Goal: Answer question/provide support

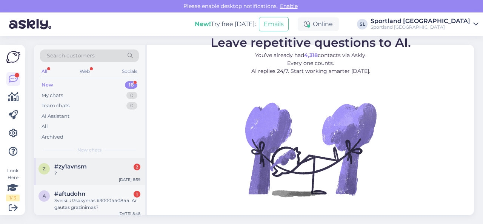
click at [69, 174] on div "?" at bounding box center [97, 173] width 86 height 7
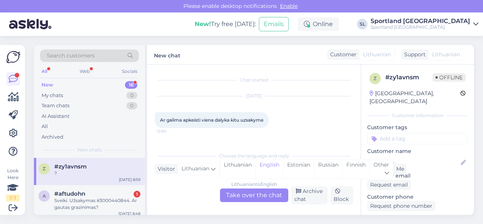
scroll to position [771, 0]
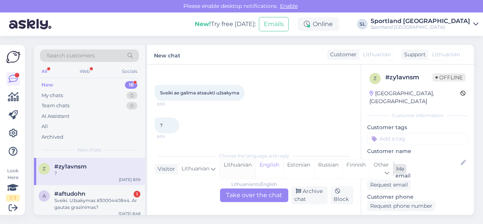
click at [236, 161] on div "Lithuanian" at bounding box center [237, 168] width 35 height 19
click at [247, 197] on div "Lithuanian to Lithuanian Take over the chat" at bounding box center [254, 195] width 68 height 14
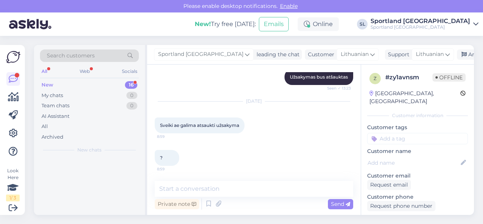
scroll to position [738, 0]
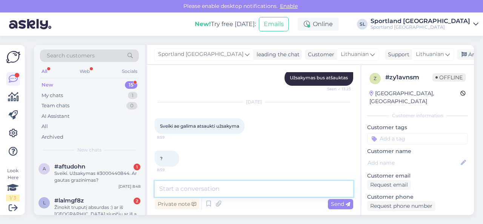
click at [247, 192] on textarea at bounding box center [254, 189] width 198 height 16
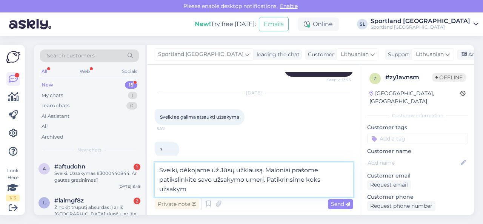
scroll to position [757, 0]
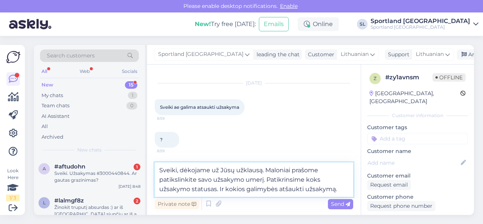
click at [245, 179] on textarea "Sveiki, dėkojame už Jūsų užklausą. Maloniai prašome patikslinkite savo užsakymo…" at bounding box center [254, 179] width 198 height 34
type textarea "Sveiki, dėkojame už Jūsų užklausą. Maloniai prašome patikslinkite savo užsakymo…"
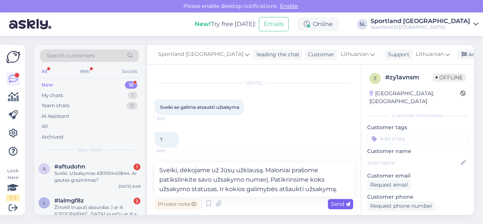
click at [335, 202] on span "Send" at bounding box center [340, 203] width 19 height 7
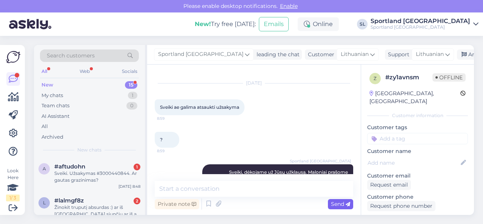
scroll to position [784, 0]
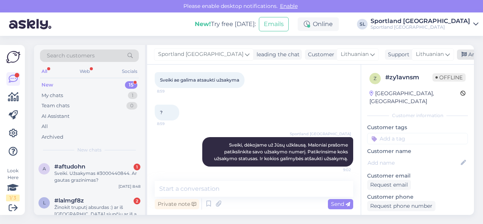
click at [457, 55] on div "Archive chat" at bounding box center [481, 54] width 48 height 10
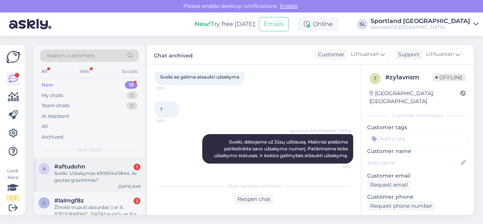
click at [96, 180] on div "Sveiki. Užsakymas #3000440844. Ar gautas grazinimas?" at bounding box center [97, 177] width 86 height 14
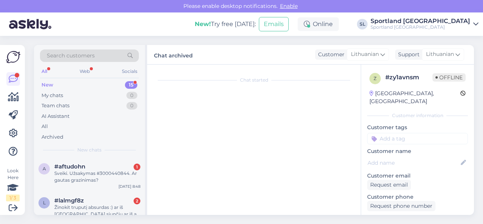
scroll to position [3340, 0]
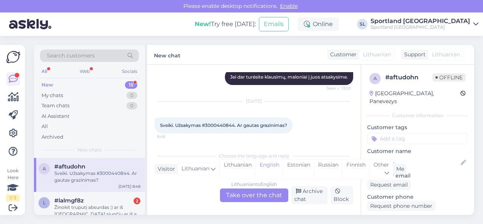
click at [216, 121] on div "Sveiki. Užsakymas #3000440844. Ar gautas grazinimas? 8:48" at bounding box center [224, 125] width 138 height 16
click at [219, 125] on span "Sveiki. Užsakymas #3000440844. Ar gautas grazinimas?" at bounding box center [223, 125] width 127 height 6
copy span "3000440844"
click at [237, 166] on div "Lithuanian" at bounding box center [237, 168] width 35 height 19
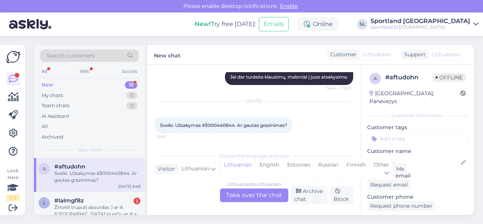
click at [239, 195] on div "Lithuanian to Lithuanian Take over the chat" at bounding box center [254, 195] width 68 height 14
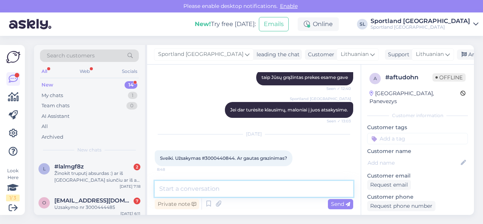
click at [264, 192] on textarea at bounding box center [254, 189] width 198 height 16
paste textarea "3000440844"
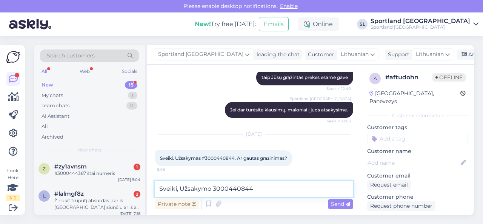
click at [276, 190] on textarea "Sveiki, Užsakymo 3000440844" at bounding box center [254, 189] width 198 height 16
paste textarea "05815067626986"
click at [299, 188] on textarea "Sveiki, Užsakymo 3000440844 siunta DPD 05815067626986" at bounding box center [254, 189] width 198 height 16
click at [340, 190] on textarea "Sveiki, Užsakymo 3000440844 siunta DPD 05815067626986" at bounding box center [254, 189] width 198 height 16
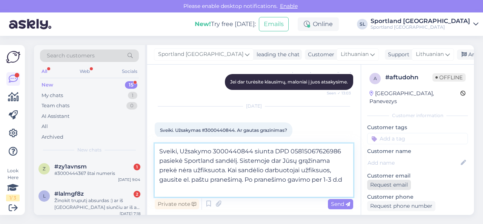
scroll to position [3340, 0]
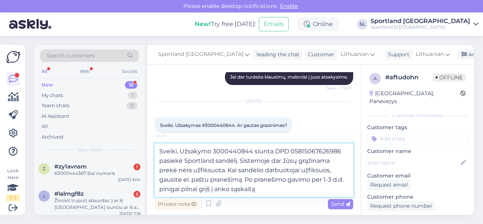
click at [216, 189] on textarea "Sveiki, Užsakymo 3000440844 siunta DPD 05815067626986 pasiekė Sportland sandėlį…" at bounding box center [254, 169] width 198 height 53
drag, startPoint x: 232, startPoint y: 188, endPoint x: 216, endPoint y: 190, distance: 16.7
click at [216, 190] on textarea "Sveiki, Užsakymo 3000440844 siunta DPD 05815067626986 pasiekė Sportland sandėlį…" at bounding box center [254, 169] width 198 height 53
click at [267, 190] on textarea "Sveiki, Užsakymo 3000440844 siunta DPD 05815067626986 pasiekė Sportland sandėlį…" at bounding box center [254, 169] width 198 height 53
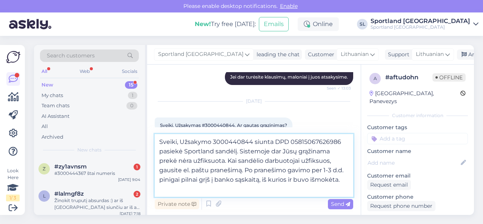
type textarea "Sveiki, Užsakymo 3000440844 siunta DPD 05815067626986 pasiekė Sportland sandėlį…"
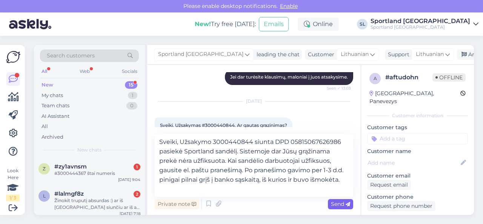
click at [335, 204] on span "Send" at bounding box center [340, 203] width 19 height 7
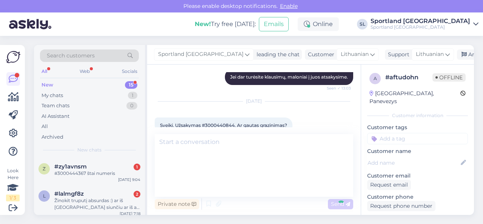
scroll to position [3374, 0]
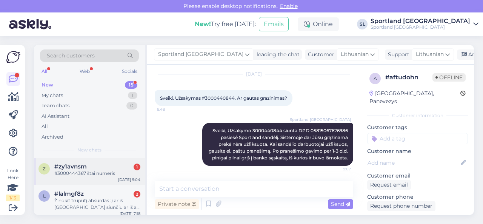
click at [78, 169] on span "#zy1avnsm" at bounding box center [70, 166] width 32 height 7
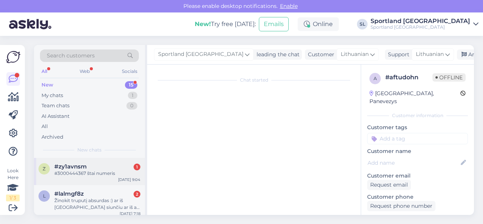
scroll to position [850, 0]
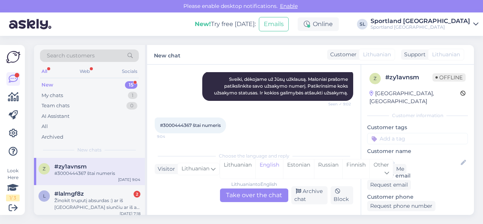
click at [170, 124] on span "#3000444367 štai numeris" at bounding box center [190, 125] width 61 height 6
copy span "3000444367"
click at [232, 166] on div "Lithuanian" at bounding box center [237, 168] width 35 height 19
click at [238, 199] on div "Lithuanian to Lithuanian Take over the chat" at bounding box center [254, 195] width 68 height 14
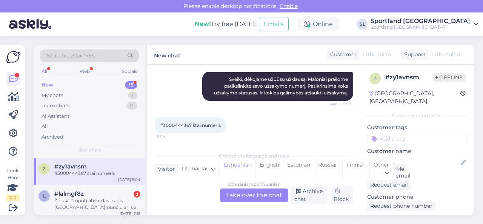
scroll to position [817, 0]
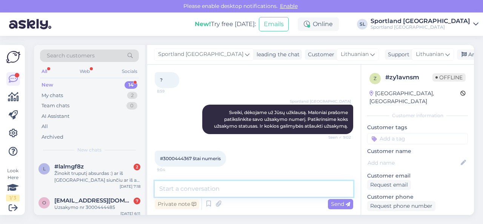
click at [228, 186] on textarea at bounding box center [254, 189] width 198 height 16
type textarea "luktelkite, tikriname duomenis."
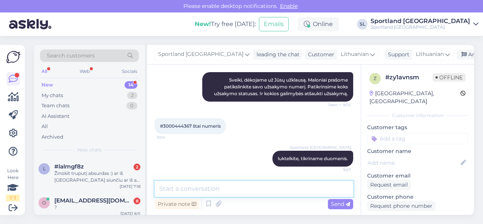
click at [241, 185] on textarea at bounding box center [254, 189] width 198 height 16
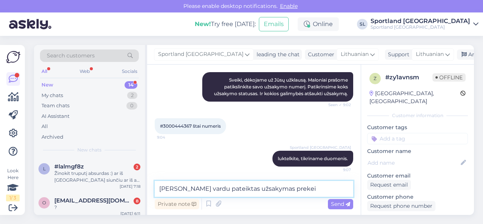
paste textarea "NIKE STORM-FIT WINDRUNNER PRIMALOFT® MEN'S HOODED PUFFER JACKET SKU: 6287840339…"
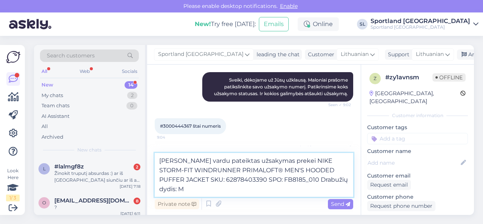
scroll to position [850, 0]
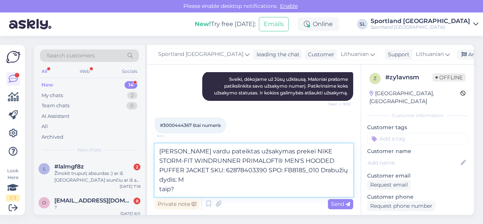
type textarea "[PERSON_NAME] vardu pateiktas užsakymas prekei NIKE STORM-FIT WINDRUNNER PRIMAL…"
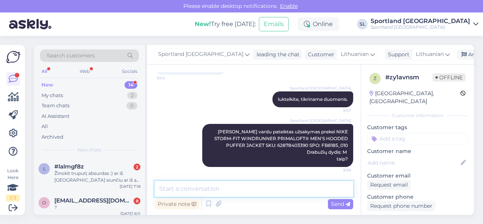
scroll to position [909, 0]
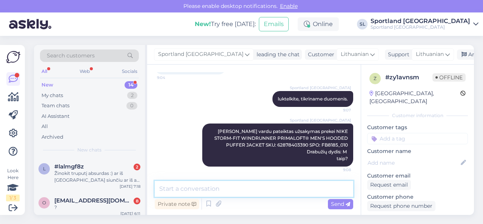
click at [231, 193] on textarea at bounding box center [254, 189] width 198 height 16
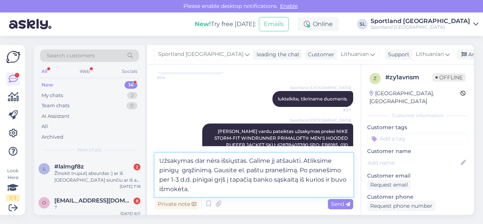
click at [303, 162] on textarea "Užsakymas dar nėra išsiųstas. Galime jį atšaukti. Atliksime pinigų grąžinimą. G…" at bounding box center [254, 175] width 198 height 44
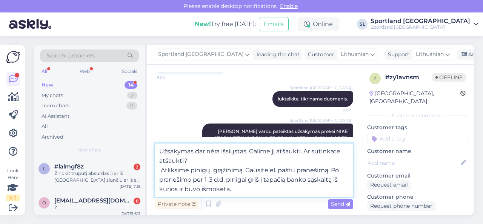
drag, startPoint x: 258, startPoint y: 188, endPoint x: 157, endPoint y: 169, distance: 103.2
click at [157, 169] on textarea "Užsakymas dar nėra išsiųstas. Galime jį atšaukti. Ar sutinkate atšaukti? Atliks…" at bounding box center [254, 169] width 198 height 53
type textarea "Užsakymas dar nėra išsiųstas. Galime jį atšaukti. Ar sutinkate atšaukti?"
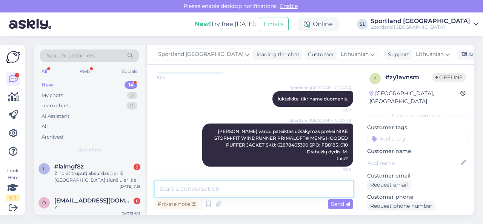
scroll to position [948, 0]
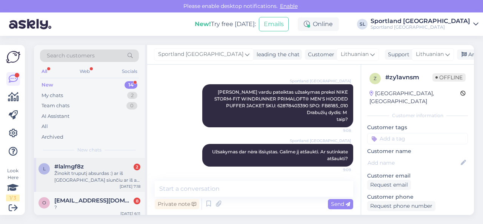
click at [87, 175] on div "Žinokit truputį absurdas :) ar iš [GEOGRAPHIC_DATA] siunčiu ar iš ali express?" at bounding box center [97, 177] width 86 height 14
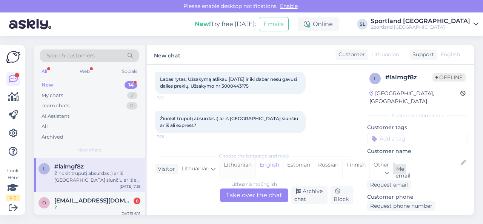
click at [236, 167] on div "Lithuanian" at bounding box center [237, 168] width 35 height 19
click at [241, 195] on div "Lithuanian to Lithuanian Take over the chat" at bounding box center [254, 195] width 68 height 14
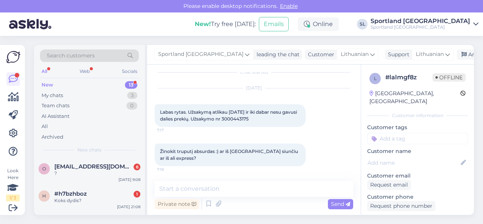
click at [254, 118] on span "Labas rytas. Užsakymą atlikau [DATE] ir iki dabar nesu gavusi dalies prekių. Už…" at bounding box center [229, 115] width 138 height 12
copy div "3000443175 7:17"
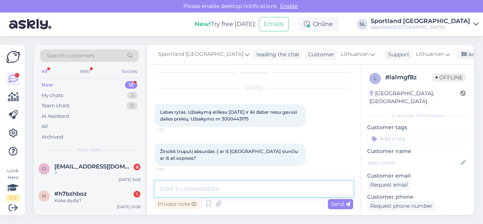
click at [225, 187] on textarea at bounding box center [254, 189] width 198 height 16
paste textarea "3000443175"
paste textarea "ROXY WOMEN'S RIB ROXY WOMEN'S LOVE THE SPINNER ONE-PIECE SWIMSUIT SKU: 35117603…"
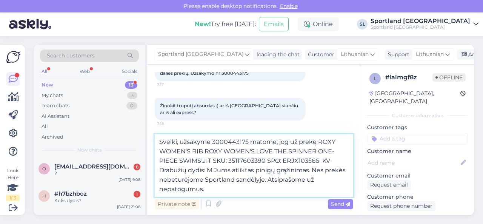
scroll to position [55, 0]
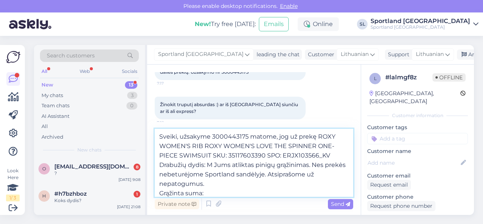
paste textarea "€32.00"
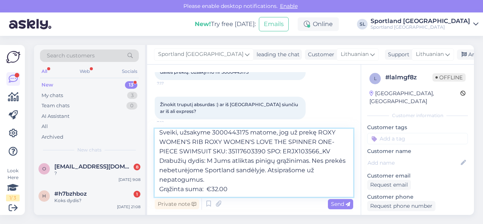
type textarea "Sveiki, užsakyme 3000443175 matome, jog už prekę ROXY WOMEN'S RIB ROXY WOMEN'S …"
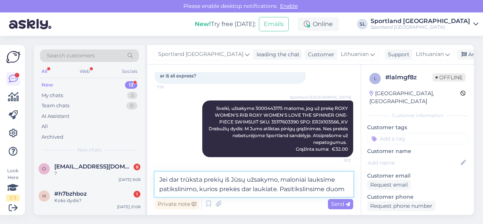
scroll to position [100, 0]
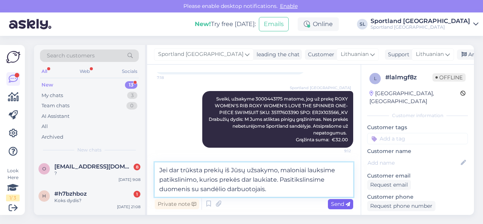
type textarea "Jei dar trūksta prekių iš Jūsų užsakymo, maloniai lauksime patikslinimo, kurios…"
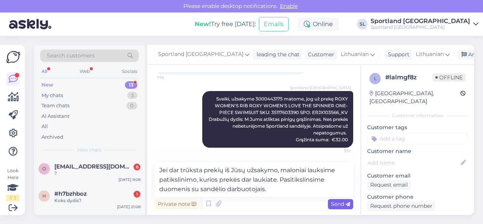
click at [335, 203] on span "Send" at bounding box center [340, 203] width 19 height 7
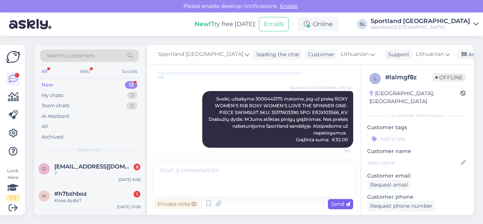
scroll to position [127, 0]
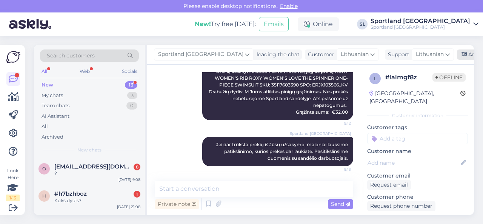
click at [457, 54] on div "Archive chat" at bounding box center [481, 54] width 48 height 10
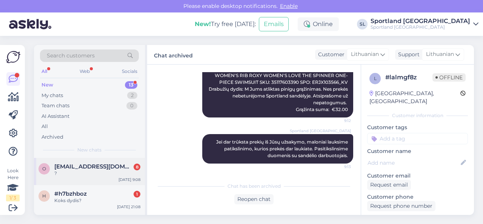
click at [82, 175] on div "?" at bounding box center [97, 173] width 86 height 7
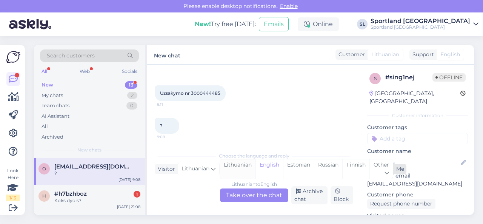
click at [237, 166] on div "Lithuanian" at bounding box center [237, 168] width 35 height 19
click at [242, 195] on div "Lithuanian to Lithuanian Take over the chat" at bounding box center [254, 195] width 68 height 14
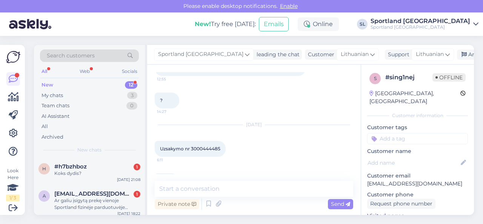
scroll to position [248, 0]
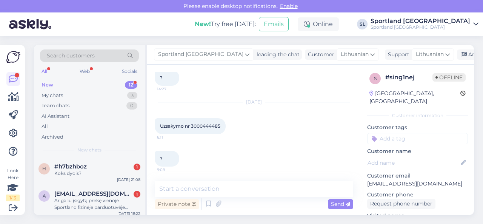
click at [208, 124] on span "Uzsakymo nr 3000444485" at bounding box center [190, 126] width 60 height 6
click at [208, 125] on span "Uzsakymo nr 3000444485" at bounding box center [190, 126] width 60 height 6
copy div "3000444485 6:11"
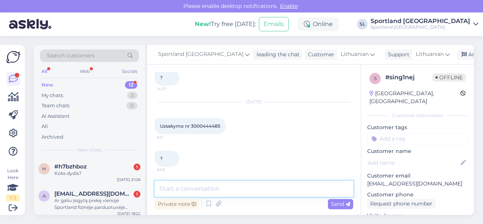
click at [228, 183] on textarea at bounding box center [254, 189] width 198 height 16
type textarea "Sveiki, dėkojame už Jūsų užklausą."
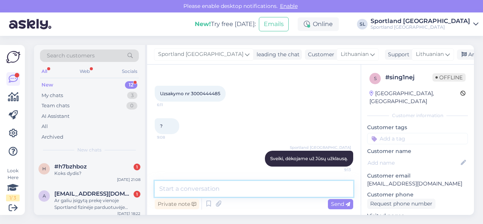
click at [207, 186] on textarea at bounding box center [254, 189] width 198 height 16
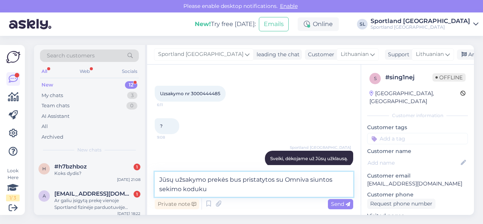
paste textarea "CC854597773EE"
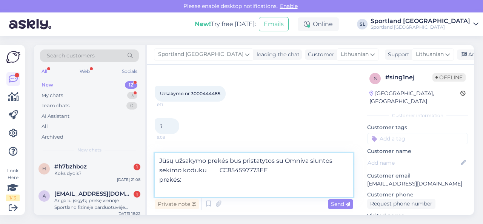
paste textarea "ADIDAS BY [PERSON_NAME] SKU: 68339403310 Drabužių dydis:XS"
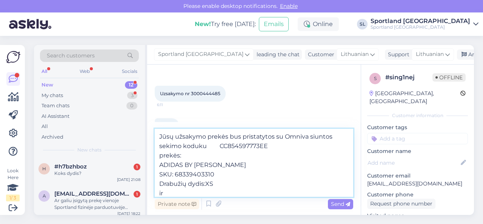
scroll to position [9, 0]
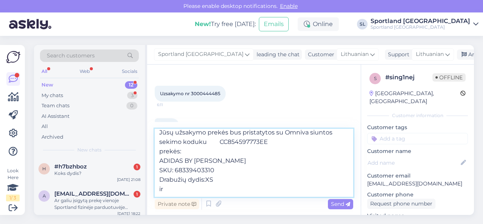
paste textarea "ADIDAS BY [PERSON_NAME] LOOSE SKU: 67226203310 Drabužių dydis:XS"
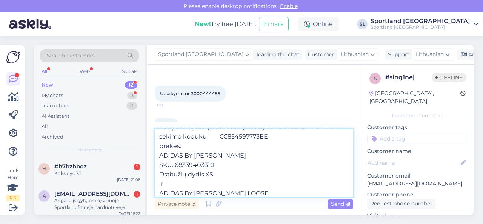
scroll to position [28, 0]
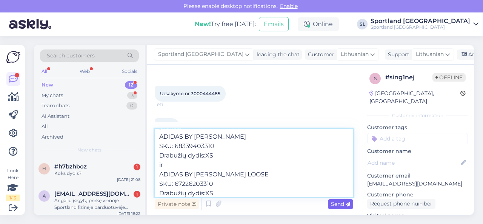
type textarea "Jūsų užsakymo prekės bus pristatytos su Omniva siuntos sekimo koduku CC85459777…"
click at [339, 204] on span "Send" at bounding box center [340, 203] width 19 height 7
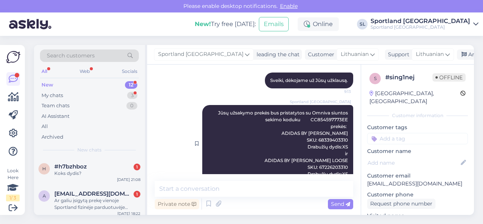
scroll to position [374, 0]
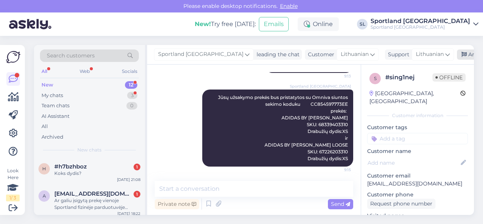
click at [457, 52] on div "Archive chat" at bounding box center [481, 54] width 48 height 10
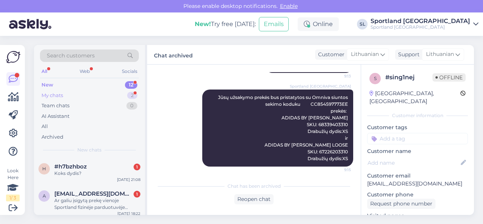
click at [116, 95] on div "My chats 2" at bounding box center [89, 95] width 99 height 11
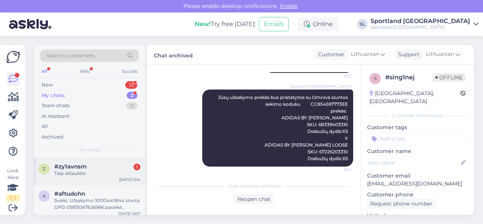
click at [84, 177] on div "z #zy1avnsm 1 Taip atšaukite [DATE] 9:14" at bounding box center [89, 171] width 111 height 27
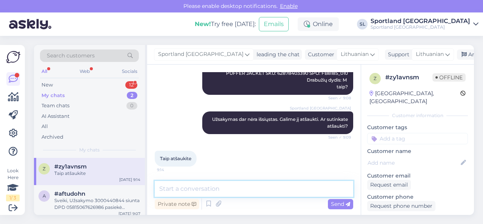
click at [200, 192] on textarea at bounding box center [254, 189] width 198 height 16
paste textarea "Atliksime pinigų grąžinimą. Gausite el. paštu pranešimą. Po pranešimo per 1-3 d…"
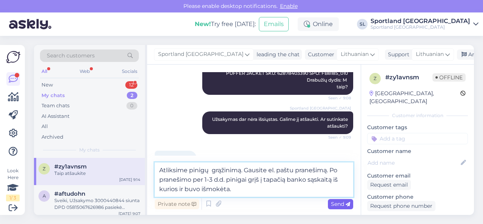
type textarea "Atliksime pinigų grąžinimą. Gausite el. paštu pranešimą. Po pranešimo per 1-3 d…"
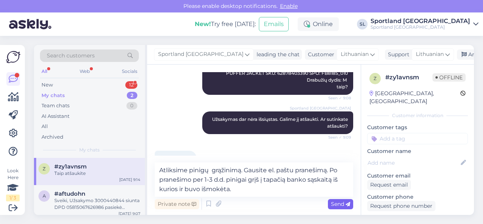
click at [332, 202] on span "Send" at bounding box center [340, 203] width 19 height 7
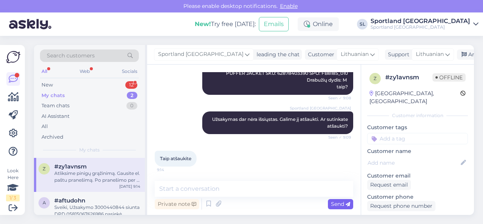
scroll to position [1026, 0]
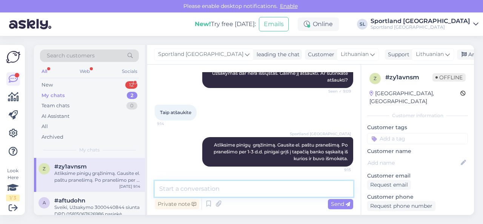
click at [306, 191] on textarea at bounding box center [254, 189] width 198 height 16
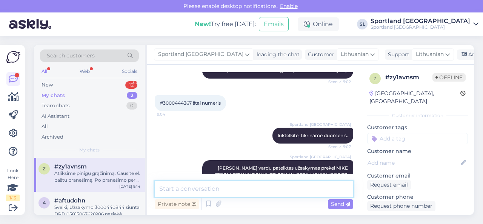
scroll to position [875, 0]
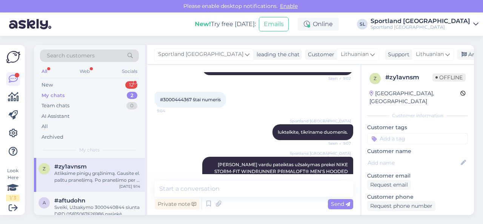
click at [182, 95] on div "#3000444367 štai numeris 9:04" at bounding box center [190, 100] width 71 height 16
click at [182, 100] on span "#3000444367 štai numeris" at bounding box center [190, 100] width 61 height 6
copy span "3000444367"
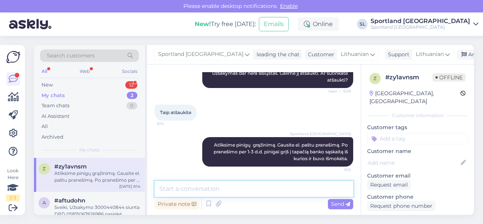
click at [247, 192] on textarea at bounding box center [254, 189] width 198 height 16
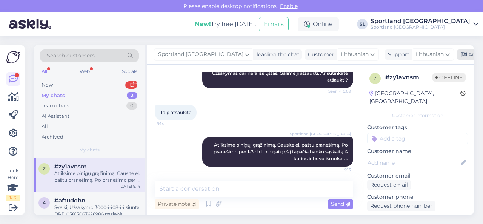
click at [457, 53] on div "Archive chat" at bounding box center [481, 54] width 48 height 10
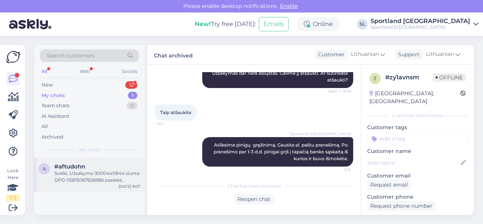
click at [84, 184] on div "a #aftudohn Sveiki, Užsakymo 3000440844 siunta DPD 05815067626986 pasiekė Sport…" at bounding box center [89, 175] width 111 height 34
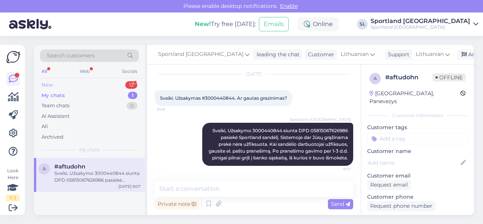
click at [89, 85] on div "New 12" at bounding box center [89, 85] width 99 height 11
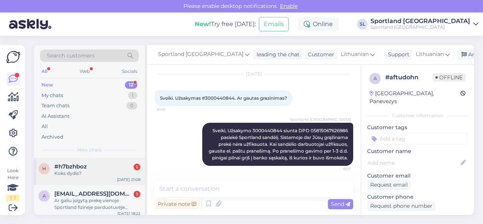
click at [90, 167] on div "#h7bzhboz 1" at bounding box center [97, 166] width 86 height 7
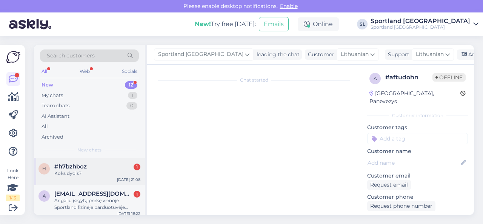
scroll to position [0, 0]
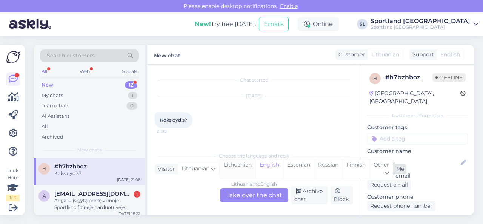
click at [238, 165] on div "Lithuanian" at bounding box center [237, 168] width 35 height 19
click at [238, 198] on div "Lithuanian to Lithuanian Take over the chat" at bounding box center [254, 195] width 68 height 14
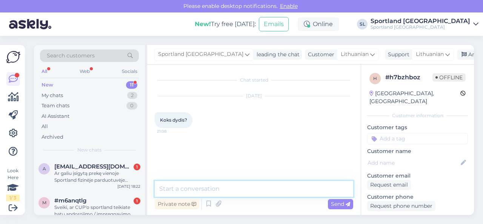
click at [248, 185] on textarea at bounding box center [254, 189] width 198 height 16
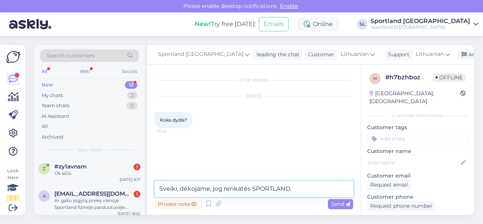
type textarea "Sveiki, dėkojame, jog renkatės SPORTLAND."
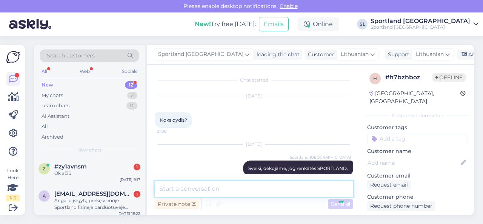
scroll to position [10, 0]
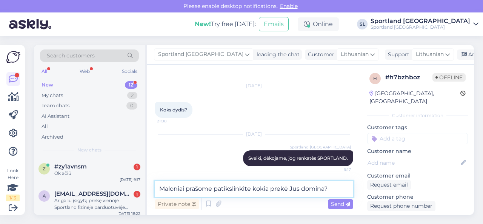
type textarea "Maloniai prašome patikslinkite kokia prekė Jus domina?"
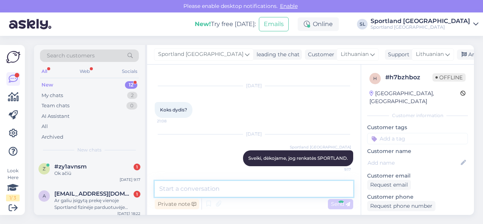
scroll to position [43, 0]
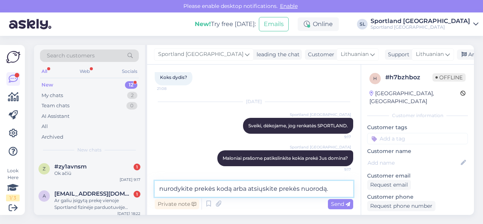
type textarea "nurodykite prekės kodą arba atsiųskite prekės nuorodą."
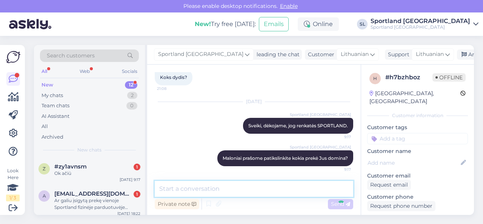
scroll to position [75, 0]
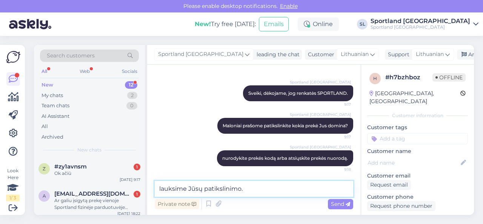
type textarea "lauksime Jūsų patikslinimo."
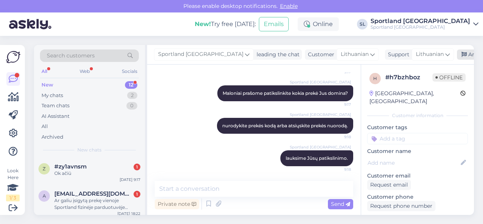
click at [457, 54] on div "Archive chat" at bounding box center [481, 54] width 48 height 10
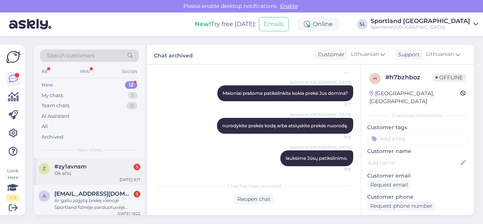
click at [96, 173] on div "Ok ačiū" at bounding box center [97, 173] width 86 height 7
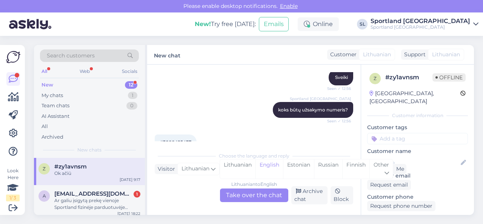
scroll to position [1092, 0]
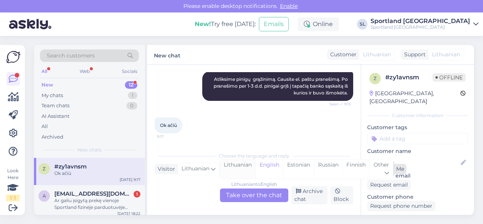
click at [244, 172] on div "Lithuanian" at bounding box center [237, 168] width 35 height 19
click at [245, 193] on div "Lithuanian to Lithuanian Take over the chat" at bounding box center [254, 195] width 68 height 14
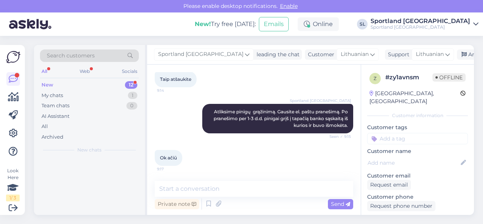
scroll to position [1059, 0]
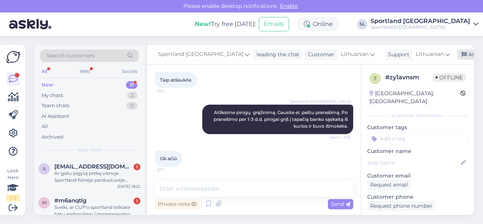
click at [457, 56] on div "Archive chat" at bounding box center [481, 54] width 48 height 10
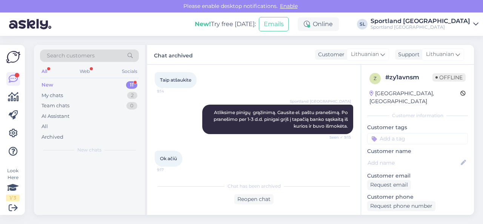
scroll to position [1062, 0]
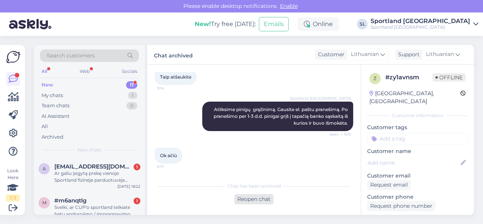
click at [253, 201] on div "Reopen chat" at bounding box center [253, 199] width 39 height 10
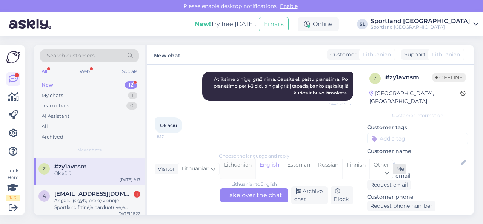
click at [238, 169] on div "Lithuanian" at bounding box center [237, 168] width 35 height 19
click at [244, 190] on div "Lithuanian to Lithuanian Take over the chat" at bounding box center [254, 195] width 68 height 14
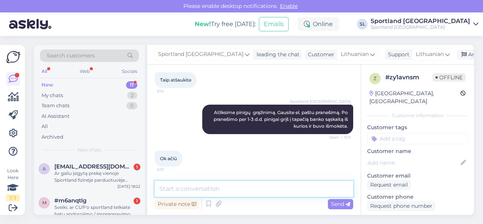
click at [234, 192] on textarea at bounding box center [254, 189] width 198 height 16
type textarea "Linkime geros dienos! ;)"
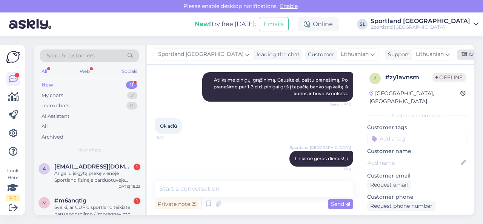
click at [457, 52] on div "Archive chat" at bounding box center [481, 54] width 48 height 10
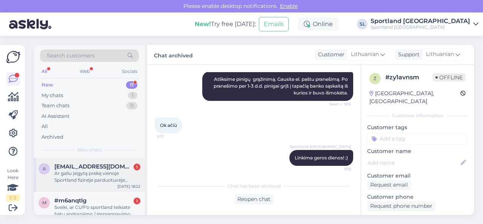
click at [103, 174] on div "Ar galiu įsigytą prekę vienoje Sportland fizinėje parduotuvėje grąžinti ją kito…" at bounding box center [97, 177] width 86 height 14
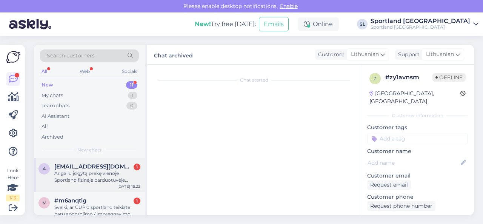
scroll to position [2, 0]
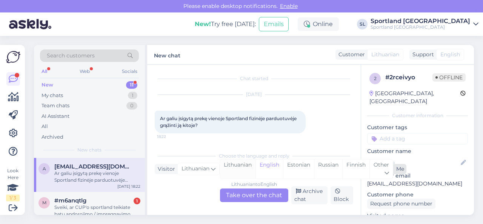
click at [238, 165] on div "Lithuanian" at bounding box center [237, 168] width 35 height 19
click at [241, 192] on div "Lithuanian to Lithuanian Take over the chat" at bounding box center [254, 195] width 68 height 14
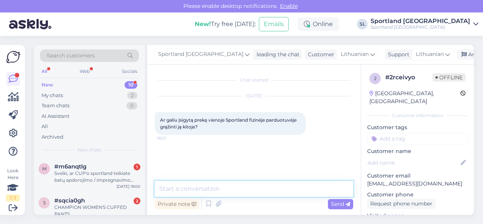
click at [244, 190] on textarea at bounding box center [254, 189] width 198 height 16
click at [245, 190] on textarea at bounding box center [254, 189] width 198 height 16
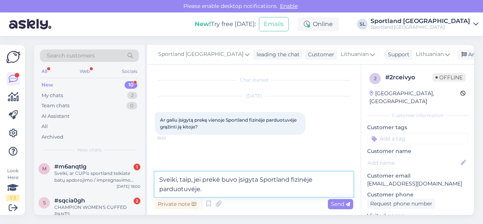
type textarea "Sveiki, taip, jei prekė buvo įsigyta Sportland fizinėje parduotuvėje."
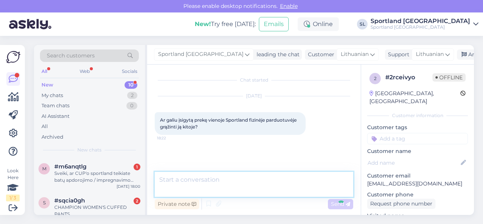
scroll to position [24, 0]
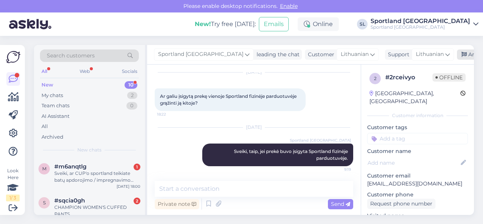
click at [457, 53] on div "Archive chat" at bounding box center [481, 54] width 48 height 10
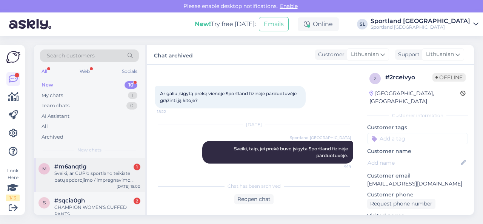
click at [109, 170] on div "Sveiki, ar CUP'o sportland teikiate batų apdorojimo / impregnavimo paslaugą?" at bounding box center [97, 177] width 86 height 14
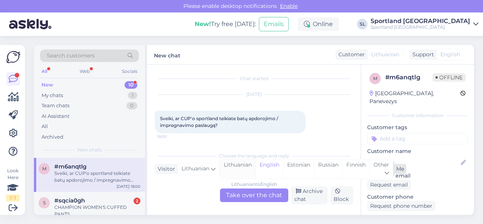
click at [234, 167] on div "Lithuanian" at bounding box center [237, 168] width 35 height 19
click at [240, 193] on div "Lithuanian to Lithuanian Take over the chat" at bounding box center [254, 195] width 68 height 14
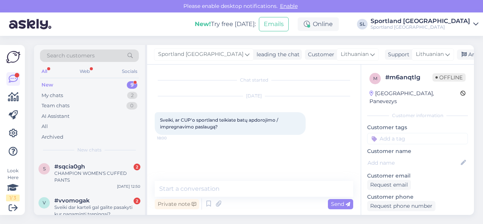
scroll to position [0, 0]
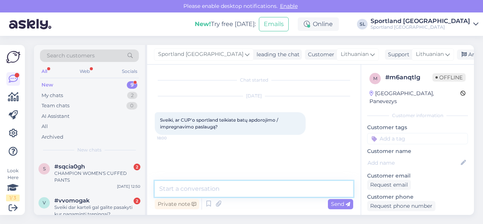
click at [232, 190] on textarea at bounding box center [254, 189] width 198 height 16
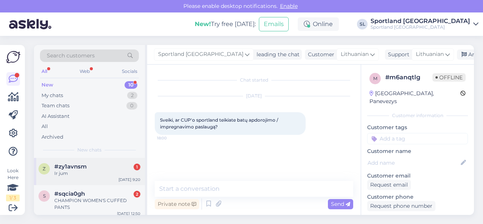
click at [83, 173] on div "Ir jum" at bounding box center [97, 173] width 86 height 7
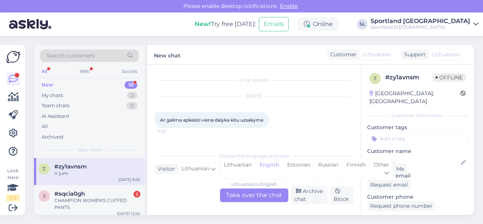
scroll to position [1157, 0]
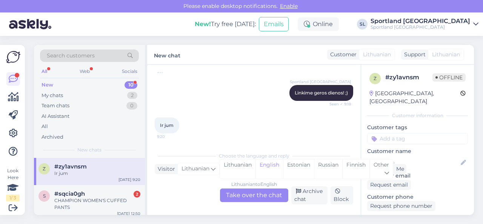
click at [240, 196] on div "Lithuanian to English Take over the chat" at bounding box center [254, 195] width 68 height 14
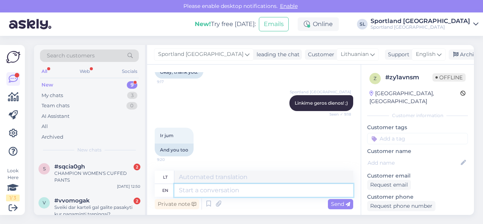
click at [204, 195] on textarea at bounding box center [263, 190] width 179 height 13
click at [461, 55] on div "Archive chat" at bounding box center [472, 54] width 48 height 10
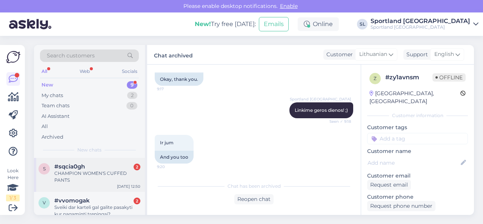
click at [95, 172] on div "CHAMPION WOMEN'S CUFFED PANTS" at bounding box center [97, 177] width 86 height 14
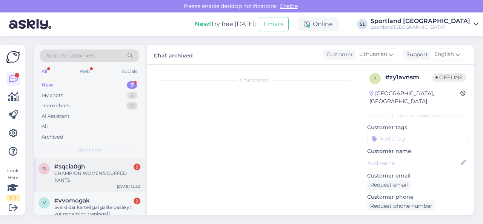
scroll to position [34, 0]
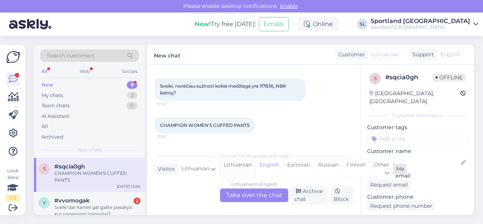
click at [228, 167] on div "Lithuanian" at bounding box center [237, 168] width 35 height 19
click at [228, 192] on div "Lithuanian to Lithuanian Take over the chat" at bounding box center [254, 195] width 68 height 14
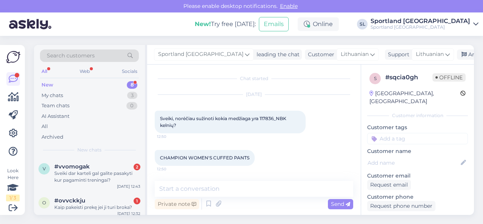
scroll to position [1, 0]
drag, startPoint x: 262, startPoint y: 117, endPoint x: 289, endPoint y: 119, distance: 27.6
click at [287, 119] on span "Sveiki, norėčiau sužinoti kokia medžiaga yra 117836_NBK kelnių?" at bounding box center [223, 122] width 127 height 12
copy span "117836_NBK"
drag, startPoint x: 162, startPoint y: 156, endPoint x: 242, endPoint y: 157, distance: 80.7
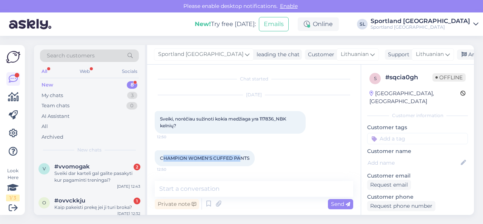
click at [242, 157] on span "CHAMPION WOMEN'S CUFFED PANTS" at bounding box center [204, 158] width 89 height 6
drag, startPoint x: 248, startPoint y: 158, endPoint x: 156, endPoint y: 159, distance: 92.4
click at [156, 159] on div "CHAMPION WOMEN'S CUFFED PANTS 12:50" at bounding box center [205, 158] width 100 height 16
copy span "CHAMPION WOMEN'S CUFFED PANTS"
drag, startPoint x: 261, startPoint y: 118, endPoint x: 289, endPoint y: 120, distance: 28.3
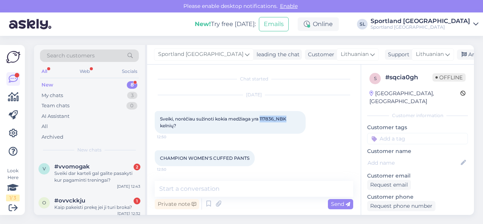
click at [287, 120] on span "Sveiki, norėčiau sužinoti kokia medžiaga yra 117836_NBK kelnių?" at bounding box center [223, 122] width 127 height 12
copy span "117836_NBK"
drag, startPoint x: 160, startPoint y: 157, endPoint x: 248, endPoint y: 158, distance: 88.2
click at [248, 158] on span "CHAMPION WOMEN'S CUFFED PANTS" at bounding box center [204, 158] width 89 height 6
copy span "CHAMPION WOMEN'S CUFFED PANTS"
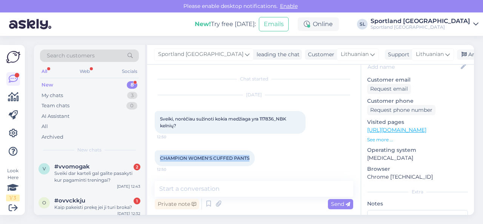
scroll to position [113, 0]
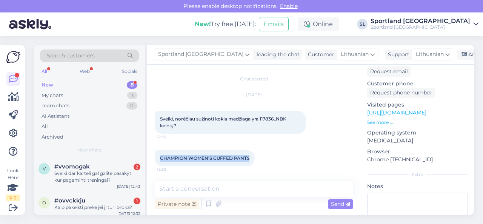
click at [406, 109] on link "[URL][DOMAIN_NAME]" at bounding box center [396, 112] width 59 height 7
click at [91, 170] on div "Sveiki dar karteli gal galite pasakyti kur pagaminti treningai?" at bounding box center [97, 177] width 86 height 14
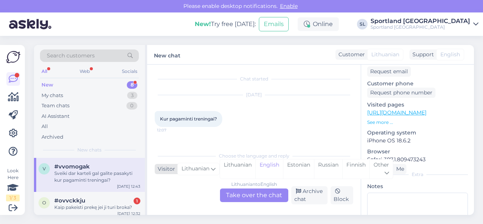
scroll to position [27, 0]
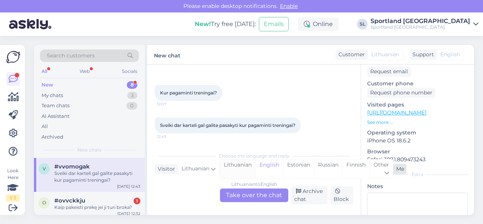
click at [243, 168] on div "Lithuanian" at bounding box center [237, 168] width 35 height 19
click at [244, 197] on div "Lithuanian to Lithuanian Take over the chat" at bounding box center [254, 195] width 68 height 14
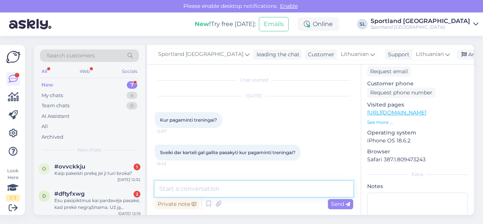
click at [251, 187] on textarea at bounding box center [254, 189] width 198 height 16
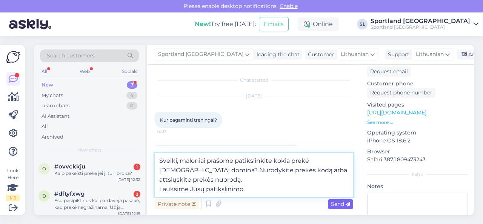
type textarea "Sveiki, maloniai prašome patikslinkite kokia prekė [DEMOGRAPHIC_DATA] domina? N…"
click at [333, 204] on span "Send" at bounding box center [340, 203] width 19 height 7
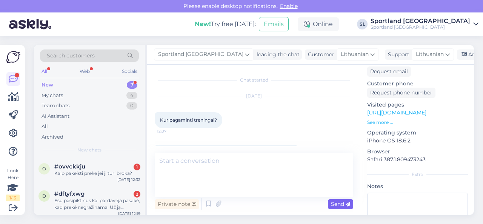
scroll to position [63, 0]
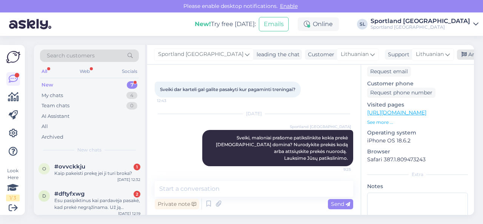
click at [457, 55] on div "Archive chat" at bounding box center [481, 54] width 48 height 10
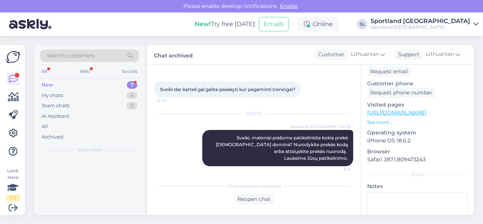
scroll to position [66, 0]
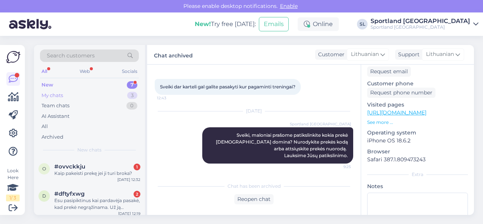
click at [96, 93] on div "My chats 3" at bounding box center [89, 95] width 99 height 11
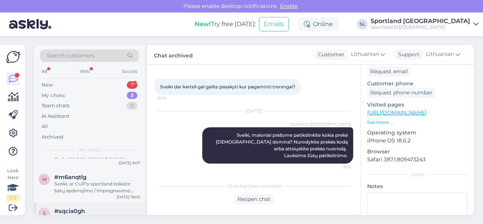
scroll to position [44, 0]
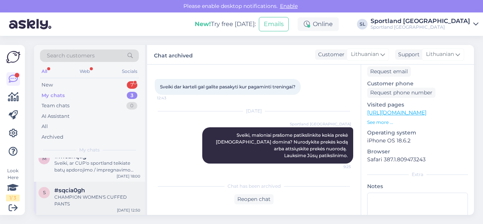
click at [81, 196] on div "CHAMPION WOMEN'S CUFFED PANTS" at bounding box center [97, 200] width 86 height 14
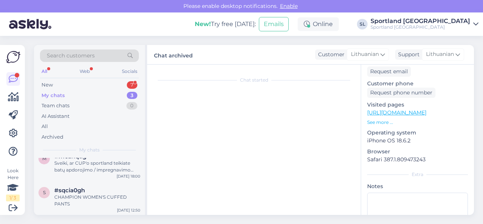
scroll to position [1, 0]
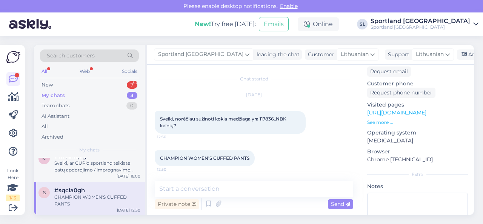
click at [99, 78] on div "Search customers All Web Socials New 7 My chats 3 Team chats 0 AI Assistant All…" at bounding box center [89, 101] width 111 height 113
click at [100, 83] on div "New 7" at bounding box center [89, 85] width 99 height 11
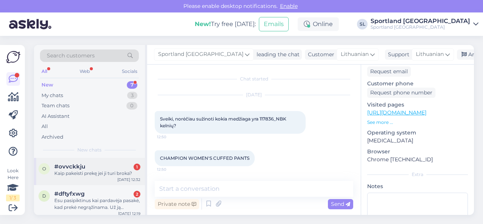
click at [89, 173] on div "Kaip pakeisti prekę jei ji turi broka?" at bounding box center [97, 173] width 86 height 7
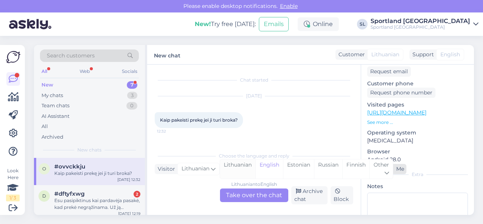
click at [234, 170] on div "Lithuanian" at bounding box center [237, 168] width 35 height 19
click at [241, 192] on div "Lithuanian to Lithuanian Take over the chat" at bounding box center [254, 195] width 68 height 14
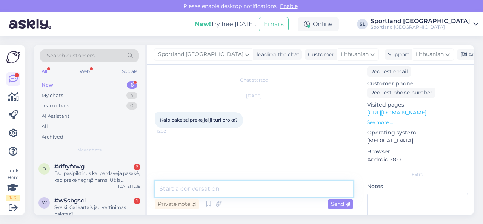
click at [245, 190] on textarea at bounding box center [254, 189] width 198 height 16
type textarea "Sveiki, dėkojame už Jūsų užklausą."
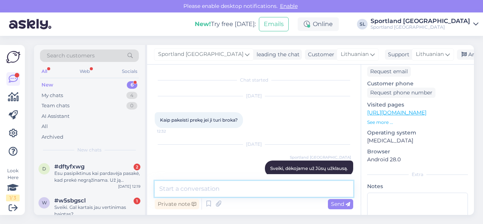
scroll to position [10, 0]
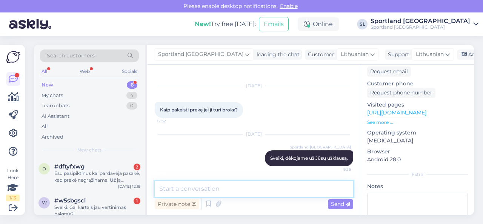
click at [219, 189] on textarea at bounding box center [254, 189] width 198 height 16
paste textarea "Jūs turite teisę pateikti prekę gamyklinio broko vertinimui, jeigu nėra praėję …"
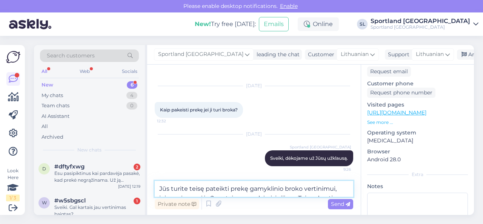
scroll to position [38, 0]
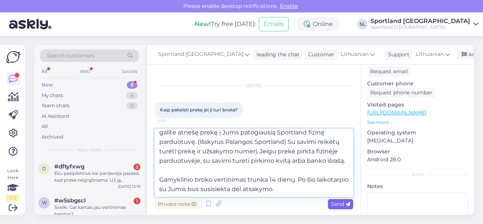
type textarea "Jūs turite teisę pateikti prekę gamyklinio broko vertinimui, jeigu nėra praėję …"
click at [337, 207] on div "Send" at bounding box center [340, 204] width 25 height 10
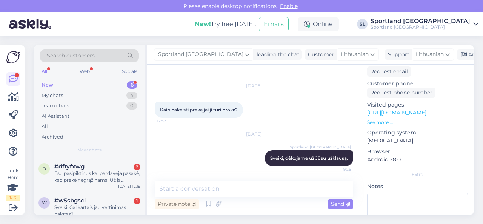
scroll to position [0, 0]
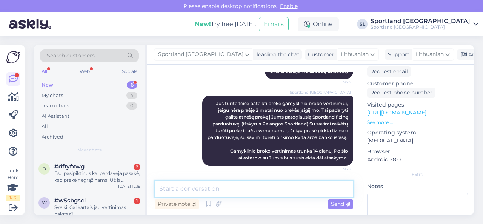
click at [290, 192] on textarea at bounding box center [254, 189] width 198 height 16
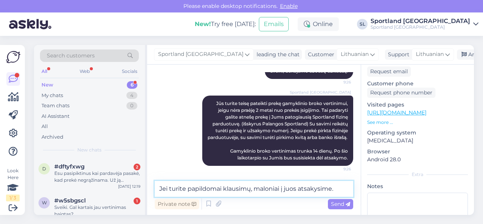
type textarea "Jei turite papildomai klausimų, maloniai į juos atsakysime."
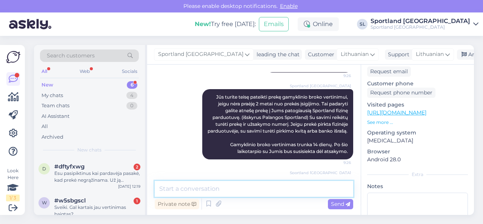
scroll to position [136, 0]
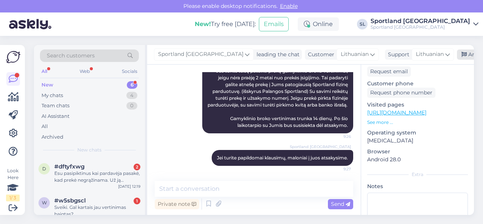
click at [457, 52] on div "Archive chat" at bounding box center [481, 54] width 48 height 10
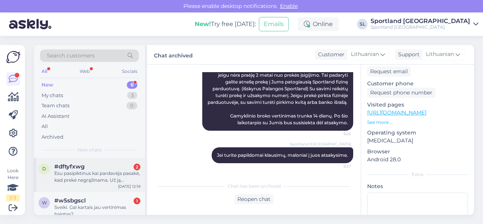
click at [78, 175] on div "Esu pasipiktinus kai pardavėja pasakė, kad prekė negrąžinama. Už ją mokejau vir…" at bounding box center [97, 177] width 86 height 14
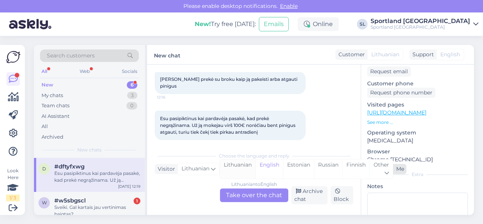
click at [236, 170] on div "Lithuanian" at bounding box center [237, 168] width 35 height 19
click at [241, 193] on div "Lithuanian to Lithuanian Take over the chat" at bounding box center [254, 195] width 68 height 14
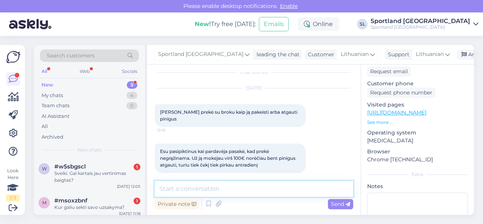
click at [244, 186] on textarea at bounding box center [254, 189] width 198 height 16
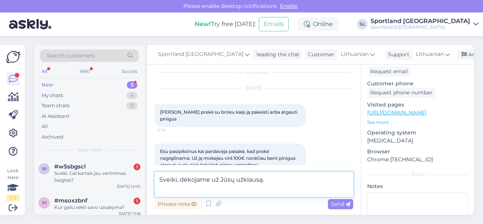
scroll to position [17, 0]
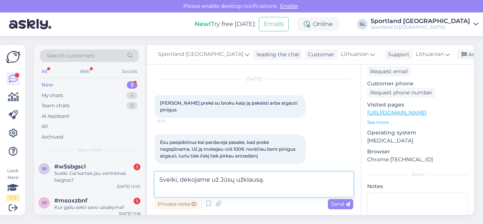
paste textarea "Jūs turite teisę pateikti prekę gamyklinio broko vertinimui, jeigu nėra praėję …"
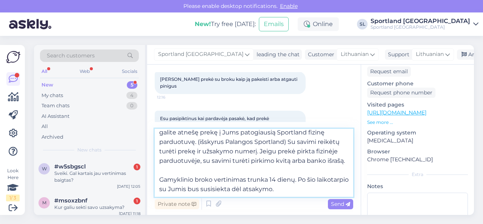
scroll to position [57, 0]
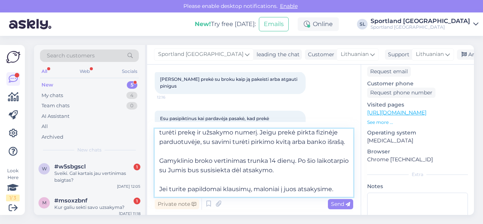
type textarea "Sveiki, dėkojame už Jūsų užklausą. Jūs turite teisę pateikti prekę gamyklinio b…"
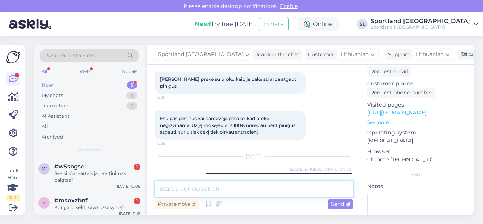
scroll to position [0, 0]
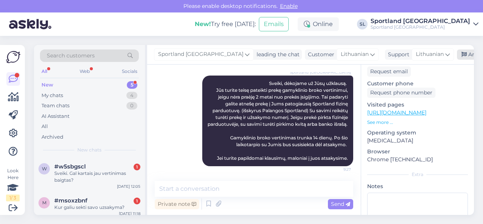
click at [457, 53] on div "Archive chat" at bounding box center [481, 54] width 48 height 10
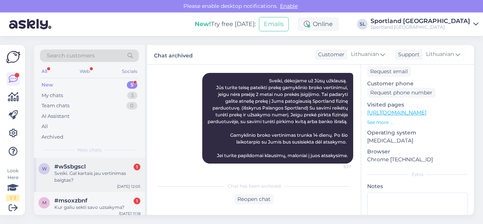
click at [88, 171] on div "Sveiki. Gal kartais jau vertinimas baigtas?" at bounding box center [97, 177] width 86 height 14
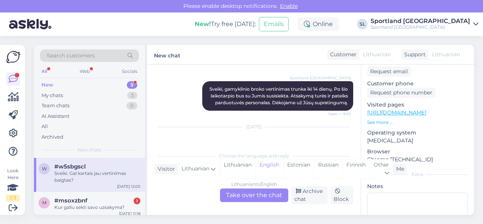
scroll to position [173, 0]
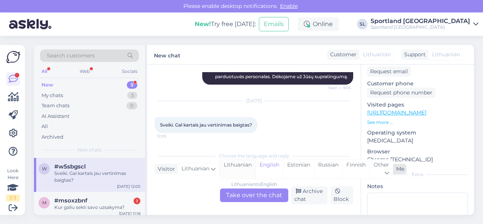
click at [244, 168] on div "Lithuanian" at bounding box center [237, 168] width 35 height 19
click at [244, 193] on div "Lithuanian to Lithuanian Take over the chat" at bounding box center [254, 195] width 68 height 14
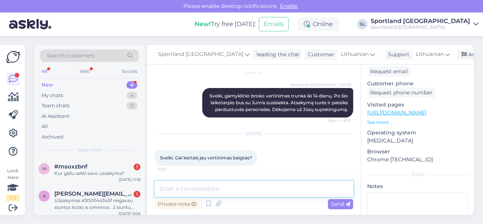
click at [249, 190] on textarea at bounding box center [254, 189] width 198 height 16
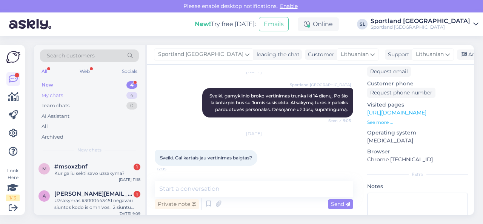
click at [96, 96] on div "My chats 4" at bounding box center [89, 95] width 99 height 11
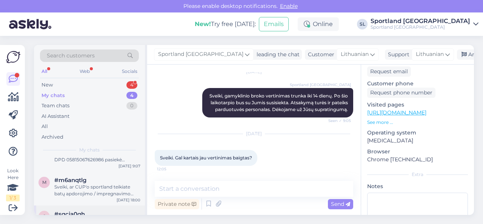
scroll to position [38, 0]
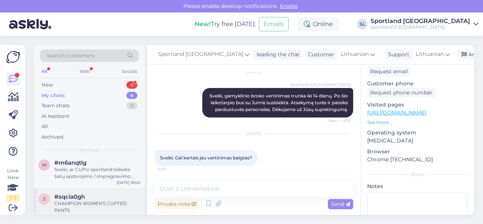
click at [86, 201] on div "CHAMPION WOMEN'S CUFFED PANTS" at bounding box center [97, 207] width 86 height 14
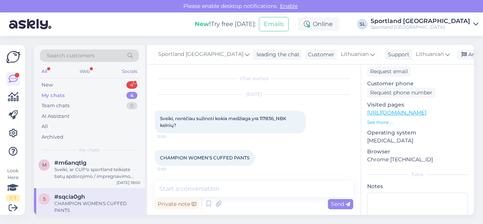
scroll to position [1, 0]
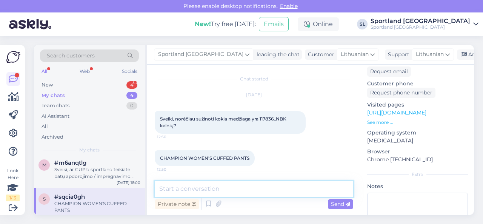
click at [230, 190] on textarea at bounding box center [254, 189] width 198 height 16
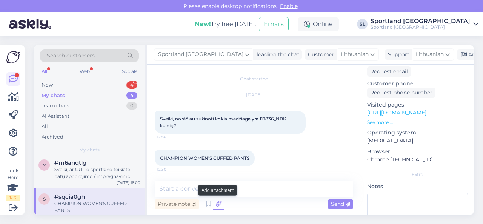
click at [217, 204] on icon at bounding box center [218, 203] width 11 height 11
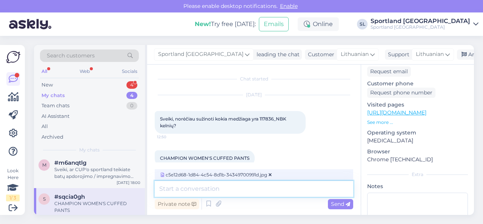
click at [255, 191] on textarea at bounding box center [254, 189] width 198 height 16
type textarea "G"
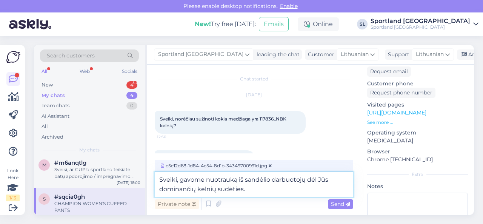
type textarea "Sveiki, gavome nuotrauką iš sandėlio darbuotojų dėl Jūs dominančių kelnių sudėt…"
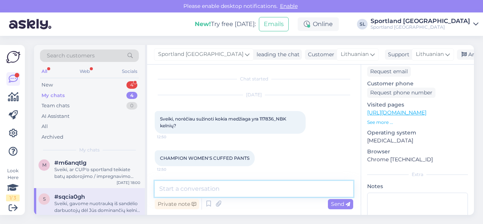
scroll to position [103, 0]
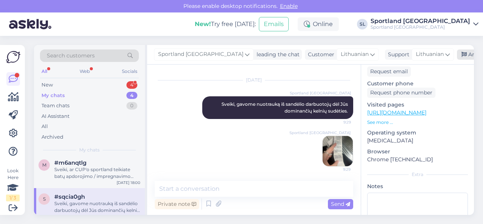
click at [457, 53] on div "Archive chat" at bounding box center [481, 54] width 48 height 10
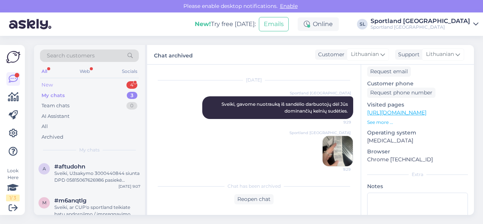
click at [111, 82] on div "New 4" at bounding box center [89, 85] width 99 height 11
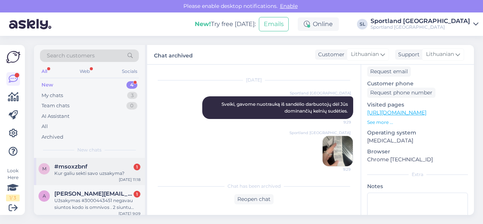
click at [84, 180] on div "m #msoxzbnf 1 Kur galiu sekti savo uzsakyma? [DATE] 11:18" at bounding box center [89, 171] width 111 height 27
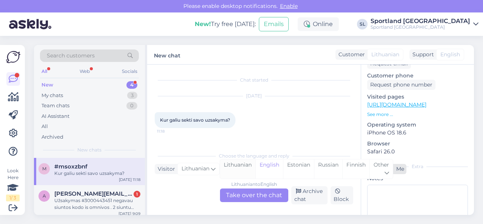
click at [230, 169] on div "Lithuanian" at bounding box center [237, 168] width 35 height 19
click at [241, 193] on div "Lithuanian to Lithuanian Take over the chat" at bounding box center [254, 195] width 68 height 14
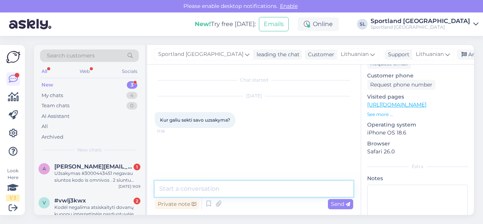
click at [244, 191] on textarea at bounding box center [254, 189] width 198 height 16
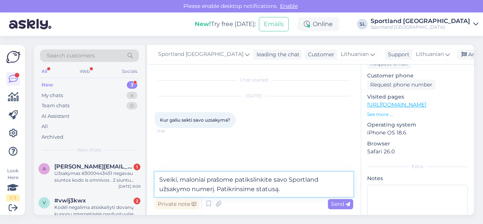
click at [257, 188] on textarea "Sveiki, maloniai prašome patikslinkite savo Sportland užsakymo numerį. Patikrin…" at bounding box center [254, 184] width 198 height 25
click at [326, 190] on textarea "Sveiki, maloniai prašome patikslinkite savo Sportland užsakymo numerį. Patikrin…" at bounding box center [254, 184] width 198 height 25
type textarea "Sveiki, maloniai prašome patikslinkite savo Sportland užsakymo numerį. Patikrin…"
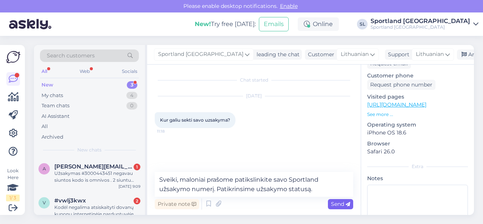
click at [337, 201] on span "Send" at bounding box center [340, 203] width 19 height 7
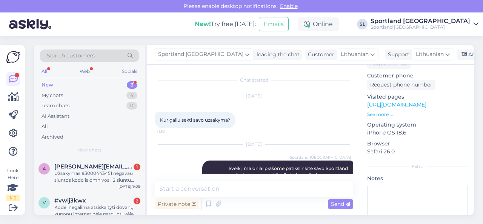
scroll to position [17, 0]
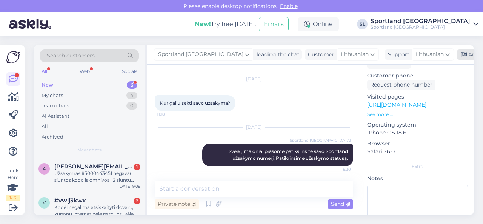
drag, startPoint x: 449, startPoint y: 51, endPoint x: 406, endPoint y: 58, distance: 43.6
click at [457, 51] on div "Archive chat" at bounding box center [481, 54] width 48 height 10
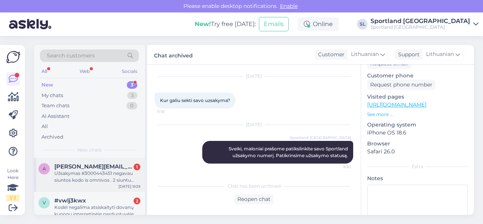
click at [112, 181] on div "Užsakymas #3000443451 negavau siuntos kodo is omnivos . 2 siuntu atsiimti negal…" at bounding box center [97, 177] width 86 height 14
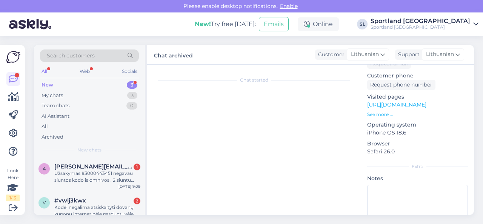
scroll to position [111, 0]
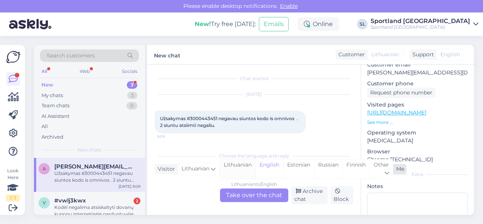
click at [253, 170] on div "Lithuanian" at bounding box center [237, 168] width 35 height 19
click at [248, 194] on div "Lithuanian to Lithuanian Take over the chat" at bounding box center [254, 195] width 68 height 14
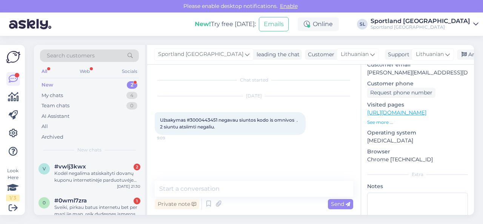
click at [207, 119] on span "Užsakymas #3000443451 negavau siuntos kodo is omnivos . 2 siuntu atsiimti negal…" at bounding box center [229, 123] width 139 height 12
copy span "3000443451"
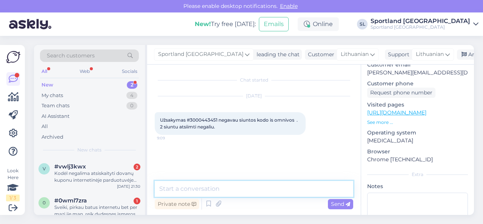
click at [247, 192] on textarea at bounding box center [254, 189] width 198 height 16
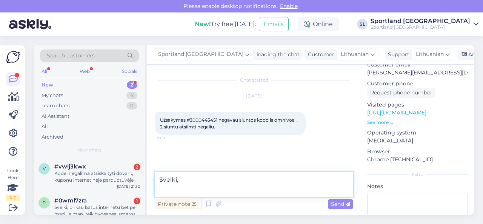
paste textarea "CC850787936EE"
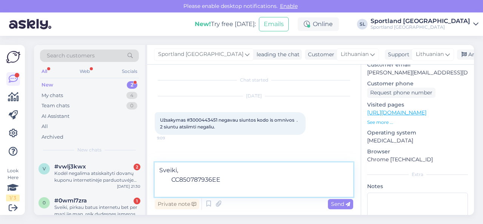
paste textarea "CC850608161EE"
click at [172, 180] on textarea "Sveiki, CC850787936EE CC850608161EE" at bounding box center [254, 179] width 198 height 34
click at [170, 190] on textarea "Sveiki, CC850787936EE CC850608161EE" at bounding box center [254, 179] width 198 height 34
click at [158, 180] on textarea "Sveiki, CC850787936EE CC850608161EE" at bounding box center [254, 179] width 198 height 34
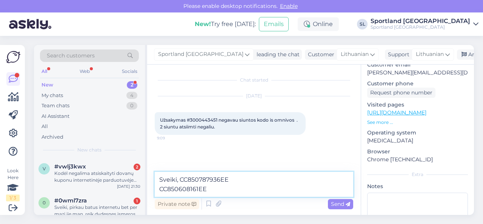
click at [158, 190] on textarea "Sveiki, CC850787936EE CC850608161EE" at bounding box center [254, 184] width 198 height 25
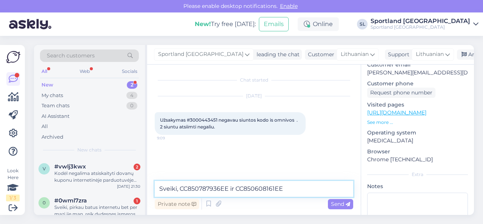
click at [179, 187] on textarea "Sveiki, CC850787936EE ir CC850608161EE" at bounding box center [254, 189] width 198 height 16
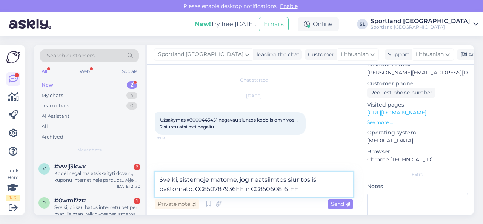
click at [310, 189] on textarea "Sveiki, sistemoje matome, jog neatsiimtos siuntos iš paštomato: CC850787936EE i…" at bounding box center [254, 184] width 198 height 25
type textarea "Sveiki, sistemoje matome, jog neatsiimtos siuntos iš paštomato: CC850787936EE i…"
click at [307, 190] on textarea "Sveiki, sistemoje matome, jog neatsiimtos siuntos iš paštomato: CC850787936EE i…" at bounding box center [254, 184] width 198 height 25
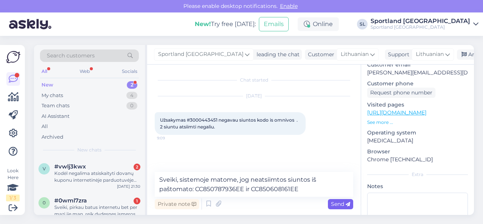
click at [336, 205] on span "Send" at bounding box center [340, 203] width 19 height 7
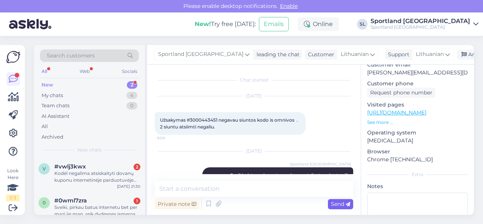
scroll to position [24, 0]
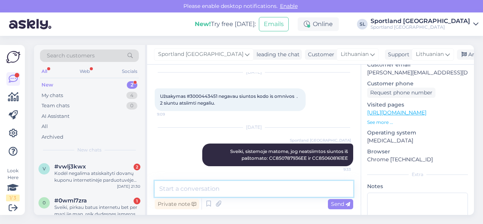
click at [300, 187] on textarea at bounding box center [254, 189] width 198 height 16
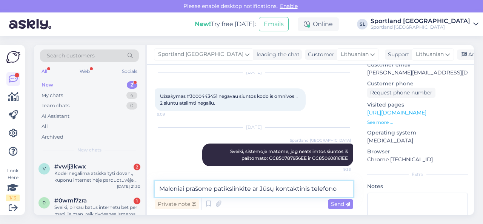
scroll to position [33, 0]
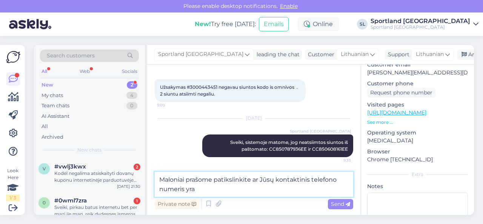
paste textarea "[PHONE_NUMBER]"
type textarea "Maloniai prašome patikslinkite ar Jūsų kontaktinis telefono numeris yra [PHONE_…"
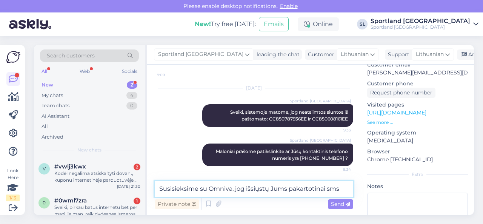
scroll to position [72, 0]
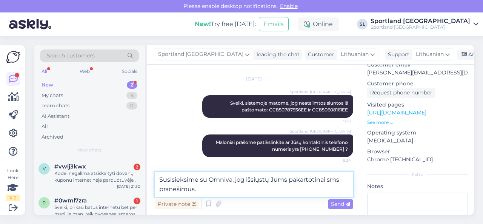
click at [161, 178] on textarea "Susisieksime su Omniva, jog išsiųstų Jums pakartotinai sms pranešimus." at bounding box center [254, 184] width 198 height 25
click at [320, 190] on textarea "Kai patvirtinsite kontaktinį tel numerį. Susisieksime su Omniva, jog išsiųstų J…" at bounding box center [254, 184] width 198 height 25
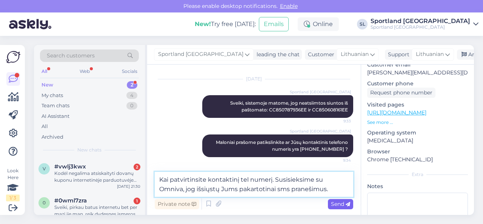
type textarea "Kai patvirtinsite kontaktinį tel numerį. Susisieksime su Omniva, jog išsiųstų J…"
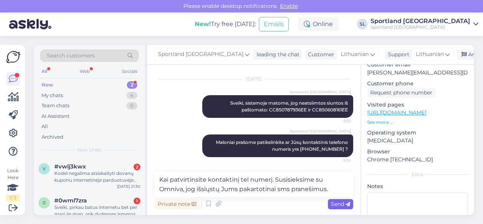
click at [337, 203] on span "Send" at bounding box center [340, 203] width 19 height 7
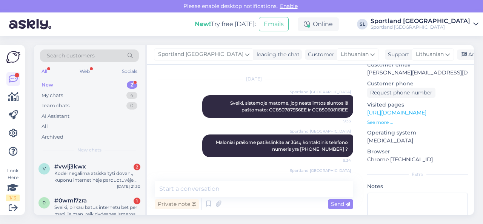
scroll to position [102, 0]
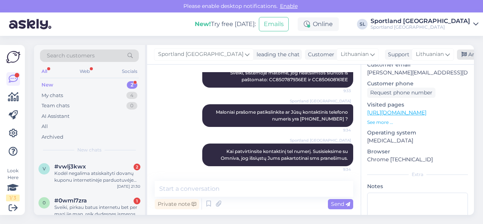
click at [457, 54] on div "Archive chat" at bounding box center [481, 54] width 48 height 10
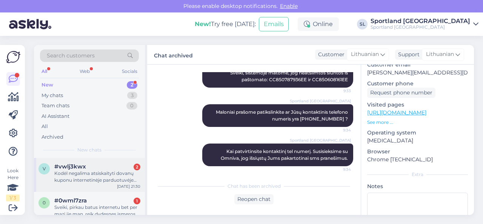
click at [98, 176] on div "Kodėl negalima atsiskaityti dovanų kuponu internetinėje parduotuvėje kai yra to…" at bounding box center [97, 177] width 86 height 14
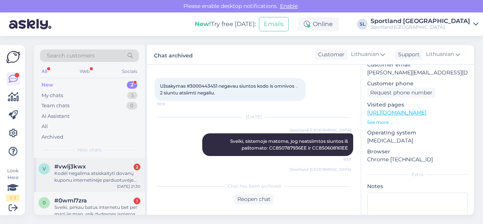
scroll to position [113, 0]
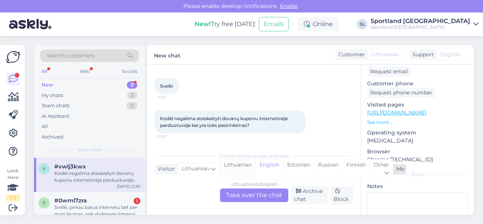
click at [240, 162] on div "Lithuanian" at bounding box center [237, 168] width 35 height 19
click at [243, 193] on div "Lithuanian to Lithuanian Take over the chat" at bounding box center [254, 195] width 68 height 14
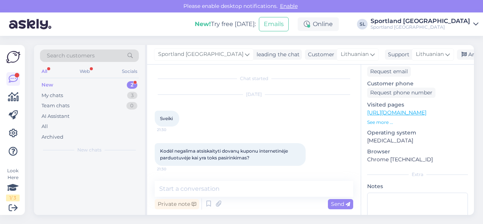
scroll to position [1, 0]
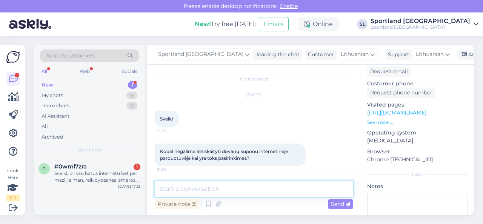
click at [242, 188] on textarea at bounding box center [254, 189] width 198 height 16
type textarea "Sveiki, dėkojame už Jūsų užklausą."
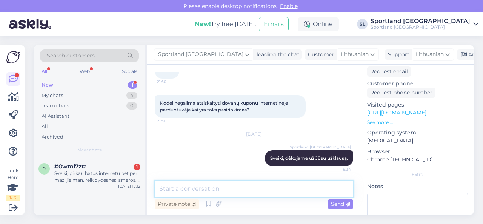
paste textarea "Dovanų korteles įsigyti ir panaudoti galima tik fizinėse parduotuvėse. Dovanų k…"
type textarea "Dovanų korteles įsigyti ir panaudoti galima tik fizinėse parduotuvėse. Dovanų k…"
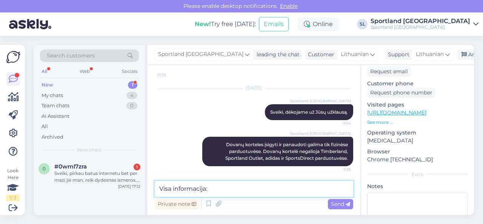
scroll to position [104, 0]
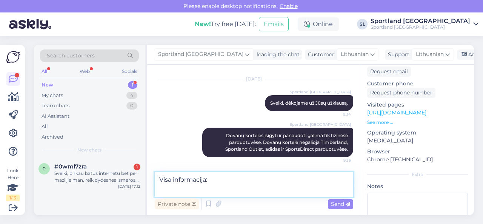
paste textarea "[URL][DOMAIN_NAME]"
type textarea "Visa informacija: [URL][DOMAIN_NAME]"
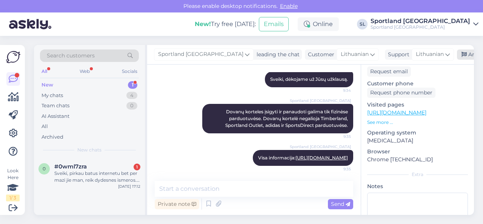
click at [457, 54] on div "Archive chat" at bounding box center [481, 54] width 48 height 10
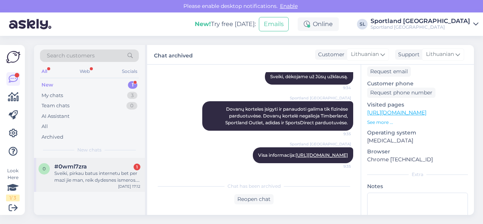
click at [97, 179] on div "Sveiki, pirkau batus internetu bet per mazi jie man, reik dydesnes ismeros. Ka …" at bounding box center [97, 177] width 86 height 14
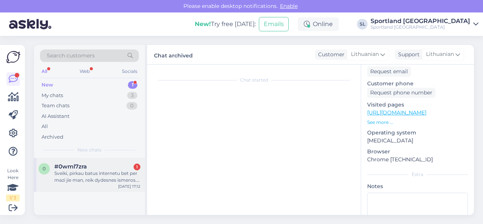
scroll to position [2, 0]
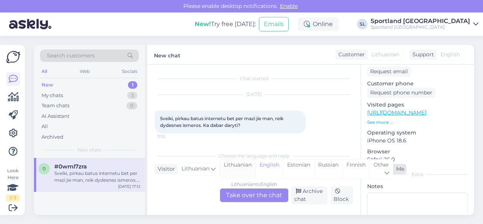
click at [233, 168] on div "Lithuanian" at bounding box center [237, 168] width 35 height 19
click at [237, 189] on div "Lithuanian to Lithuanian Take over the chat" at bounding box center [254, 195] width 68 height 14
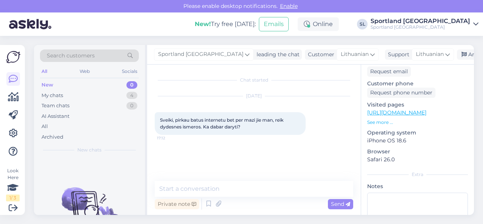
scroll to position [0, 0]
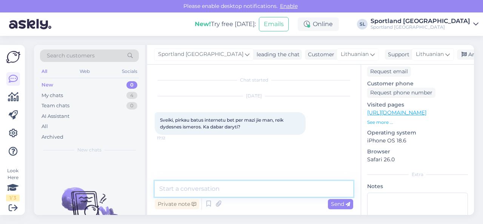
click at [234, 190] on textarea at bounding box center [254, 189] width 198 height 16
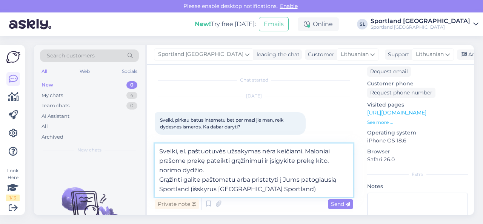
type textarea "Sveiki, el. paštuotuvės užsakymas nėra keičiami. Maloniai prašome prekę pateikt…"
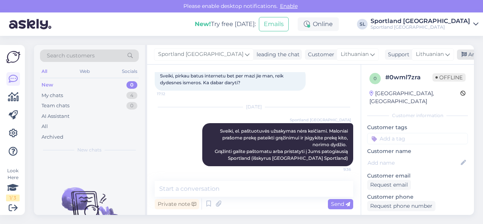
click at [457, 54] on div "Archive chat" at bounding box center [481, 54] width 48 height 10
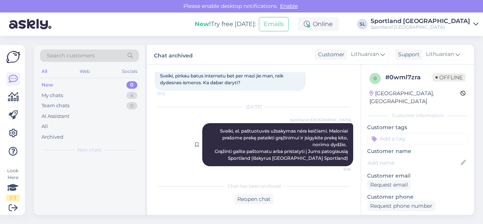
scroll to position [47, 0]
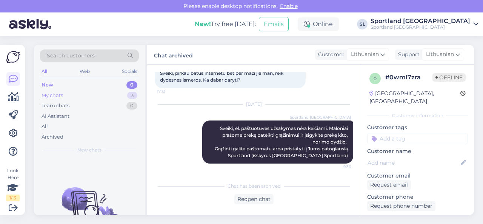
click at [108, 92] on div "My chats 3" at bounding box center [89, 95] width 99 height 11
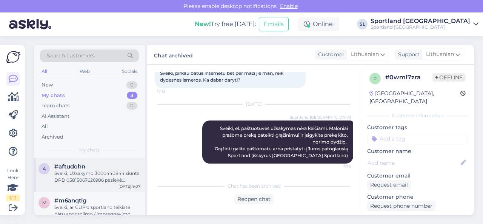
click at [96, 178] on div "Sveiki, Užsakymo 3000440844 siunta DPD 05815067626986 pasiekė Sportland sandėlį…" at bounding box center [97, 177] width 86 height 14
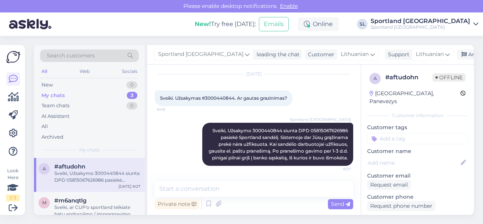
scroll to position [38, 0]
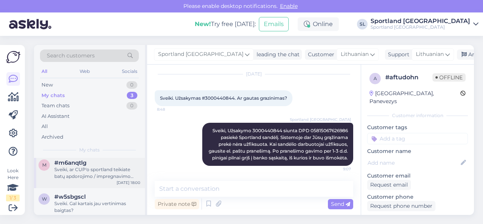
click at [91, 176] on div "Sveiki, ar CUP'o sportland teikiate batų apdorojimo / impregnavimo paslaugą?" at bounding box center [97, 173] width 86 height 14
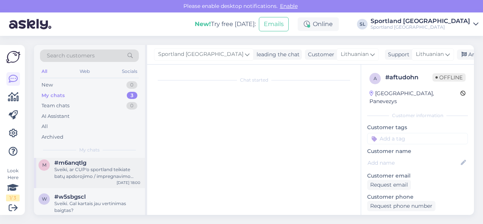
scroll to position [0, 0]
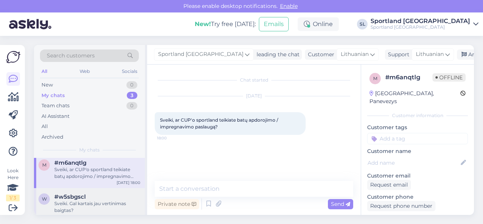
click at [90, 205] on div "Sveiki. Gal kartais jau vertinimas baigtas?" at bounding box center [97, 207] width 86 height 14
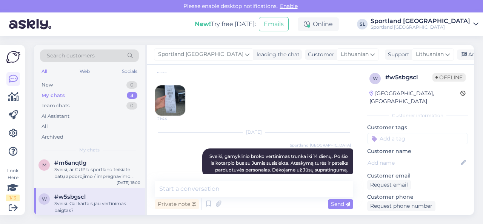
scroll to position [75, 0]
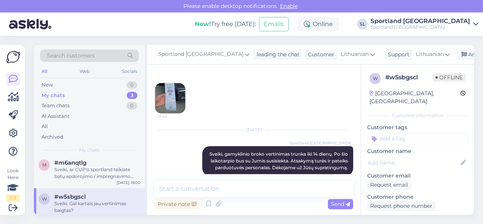
click at [169, 101] on img at bounding box center [170, 98] width 30 height 30
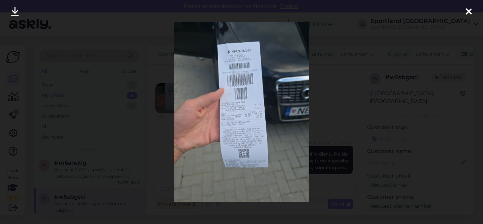
click at [329, 120] on div at bounding box center [241, 112] width 483 height 224
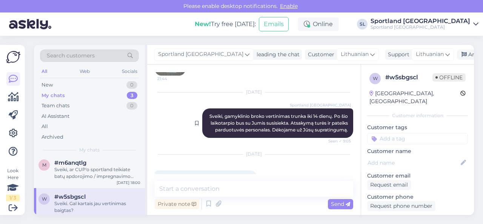
scroll to position [139, 0]
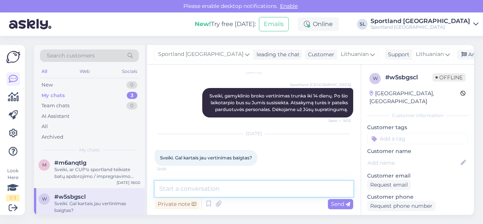
click at [238, 190] on textarea at bounding box center [254, 189] width 198 height 16
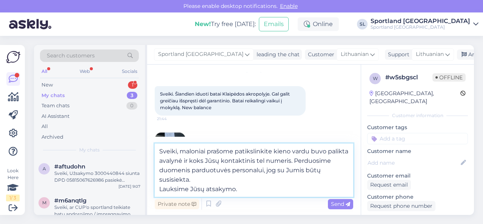
scroll to position [38, 0]
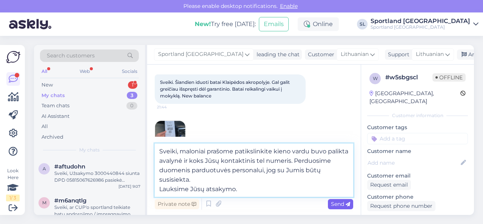
type textarea "Sveiki, maloniai prašome patikslinkite kieno vardu buvo palikta avalynė ir koks…"
click at [333, 201] on span "Send" at bounding box center [340, 203] width 19 height 7
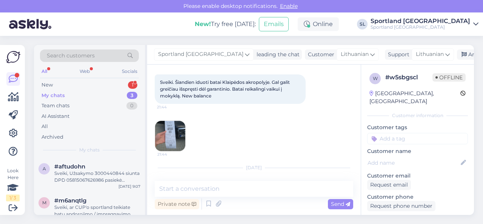
scroll to position [215, 0]
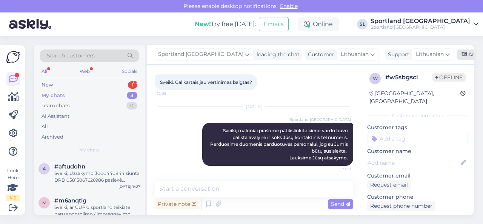
click at [464, 51] on div "Archive chat" at bounding box center [481, 54] width 48 height 10
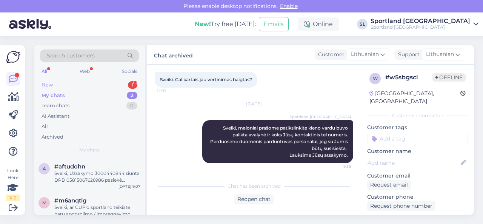
click at [92, 84] on div "New 1" at bounding box center [89, 85] width 99 height 11
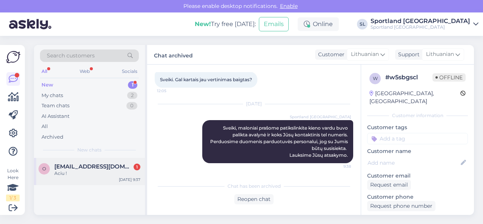
click at [90, 166] on span "[EMAIL_ADDRESS][DOMAIN_NAME]" at bounding box center [93, 166] width 78 height 7
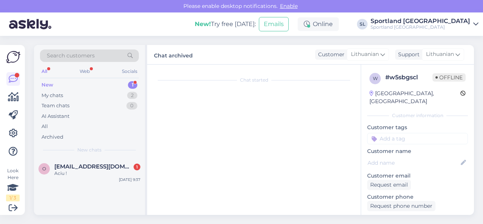
scroll to position [439, 0]
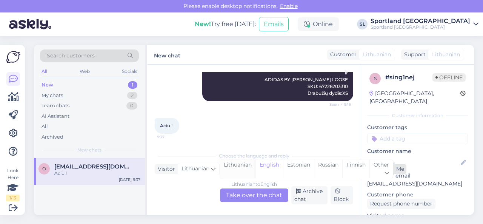
click at [244, 170] on div "Lithuanian" at bounding box center [237, 168] width 35 height 19
click at [244, 190] on div "Lithuanian to Lithuanian Take over the chat" at bounding box center [254, 195] width 68 height 14
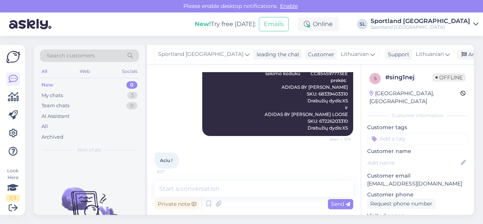
scroll to position [406, 0]
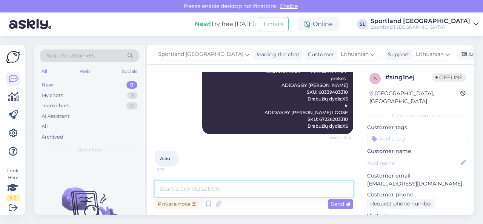
click at [224, 188] on textarea at bounding box center [254, 189] width 198 height 16
type textarea "Linkime gražios dienos!"
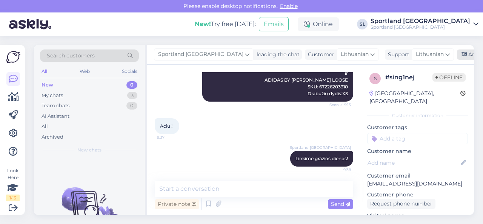
click at [457, 58] on div "Archive chat" at bounding box center [481, 54] width 48 height 10
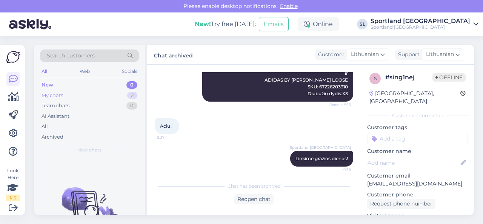
click at [110, 94] on div "My chats 2" at bounding box center [89, 95] width 99 height 11
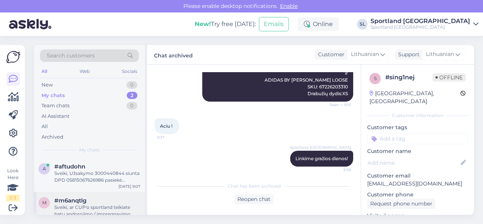
click at [77, 201] on span "#m6anqtlg" at bounding box center [70, 200] width 32 height 7
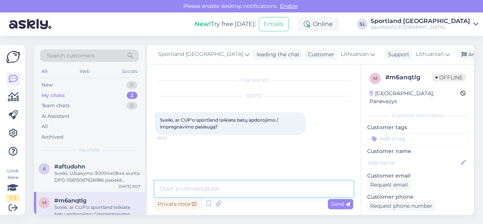
click at [227, 190] on textarea at bounding box center [254, 189] width 198 height 16
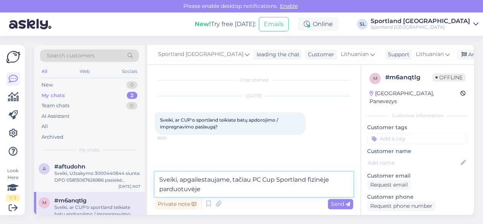
paste textarea "I"
drag, startPoint x: 229, startPoint y: 187, endPoint x: 202, endPoint y: 189, distance: 26.9
click at [202, 189] on textarea "Sveiki, apgailestaujame, tačiau PC Cup Sportland fizinėje parduotuvėje INBOX" at bounding box center [254, 184] width 198 height 25
paste textarea "IMBOX"
type textarea "Sveiki, apgailestaujame, tačiau PC Cup Sportland fizinėje parduotuvėje IMBOX si…"
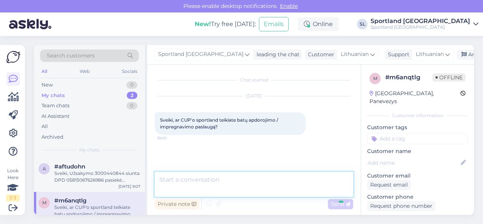
scroll to position [24, 0]
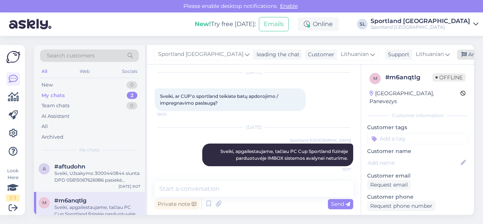
click at [457, 55] on div "Archive chat" at bounding box center [481, 54] width 48 height 10
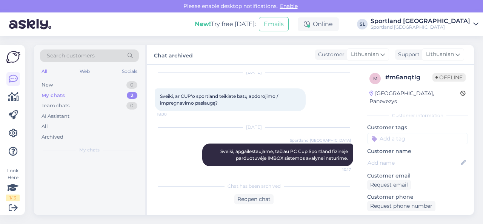
scroll to position [26, 0]
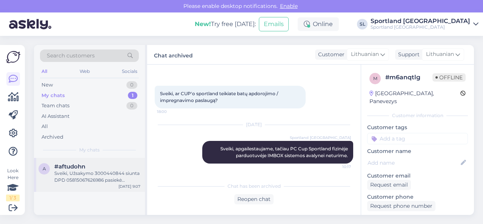
click at [106, 175] on div "Sveiki, Užsakymo 3000440844 siunta DPD 05815067626986 pasiekė Sportland sandėlį…" at bounding box center [97, 177] width 86 height 14
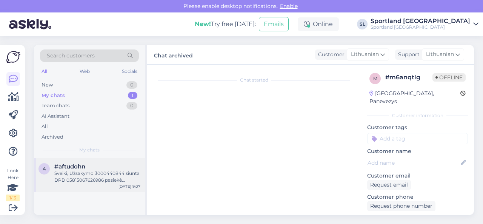
scroll to position [3374, 0]
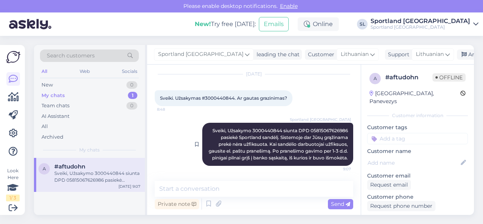
click at [262, 127] on span "Sveiki, Užsakymo 3000440844 siunta DPD 05815067626986 pasiekė Sportland sandėlį…" at bounding box center [278, 143] width 140 height 33
click at [169, 123] on div "Sportland [GEOGRAPHIC_DATA] Sveiki, Užsakymo 3000440844 siunta DPD 058150676269…" at bounding box center [254, 144] width 198 height 60
click at [14, 134] on icon at bounding box center [13, 133] width 9 height 9
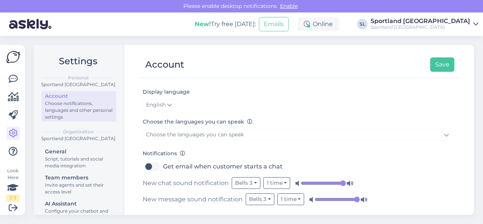
scroll to position [130, 0]
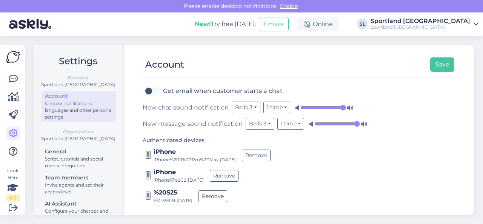
click at [340, 107] on input "range" at bounding box center [322, 108] width 45 height 8
click at [355, 122] on input "range" at bounding box center [336, 124] width 45 height 8
click at [441, 64] on button "Save" at bounding box center [442, 64] width 24 height 14
click at [3, 74] on div "Look Here 1 / 3 Get more Your checklist to get more value from Askly. Close Con…" at bounding box center [12, 130] width 25 height 170
click at [15, 84] on link at bounding box center [13, 79] width 14 height 14
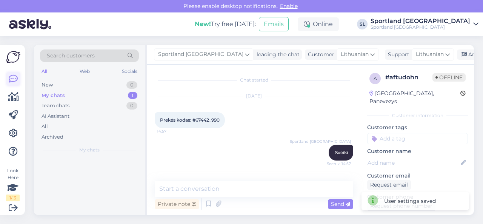
scroll to position [3374, 0]
